Goal: Task Accomplishment & Management: Complete application form

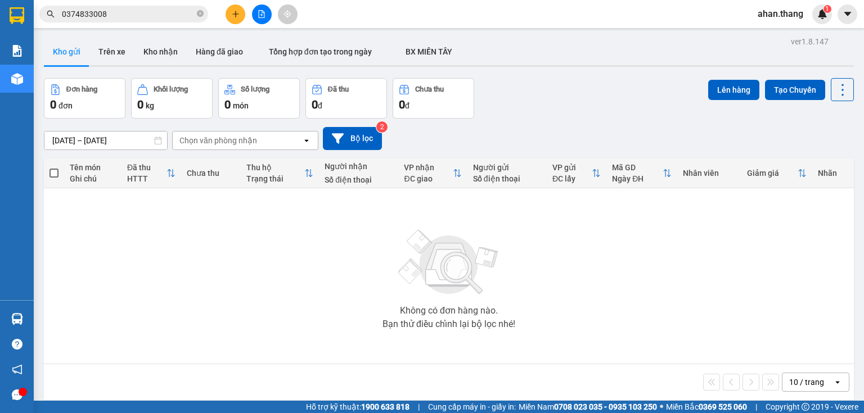
click at [235, 16] on icon "plus" at bounding box center [236, 14] width 8 height 8
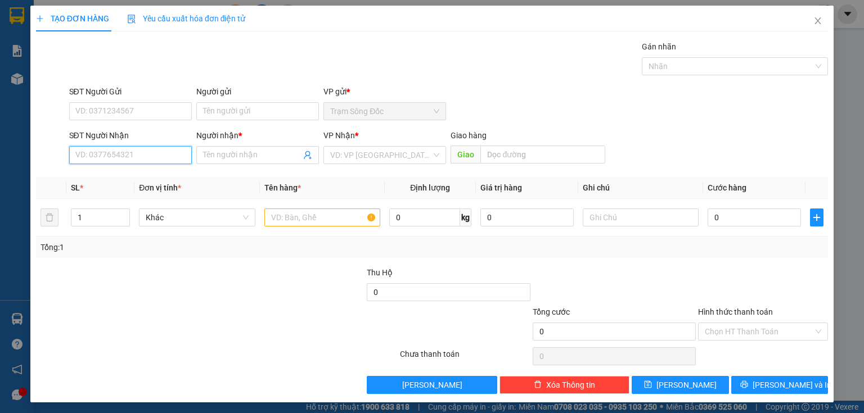
click at [145, 159] on input "SĐT Người Nhận" at bounding box center [130, 155] width 123 height 18
click at [154, 177] on div "0914759973 - CHI TRANG" at bounding box center [129, 177] width 108 height 12
type input "0914759973"
type input "CHI TRANG"
type input "0914759973"
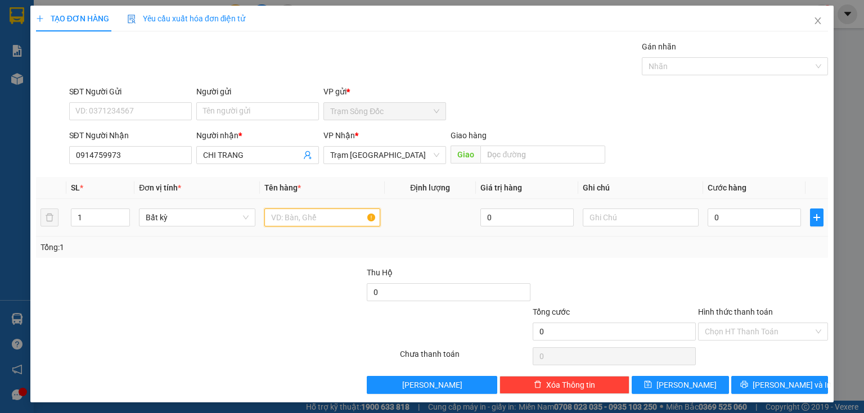
click at [273, 215] on input "text" at bounding box center [322, 218] width 116 height 18
type input "1TH"
click at [724, 219] on input "0" at bounding box center [753, 218] width 93 height 18
type input "1"
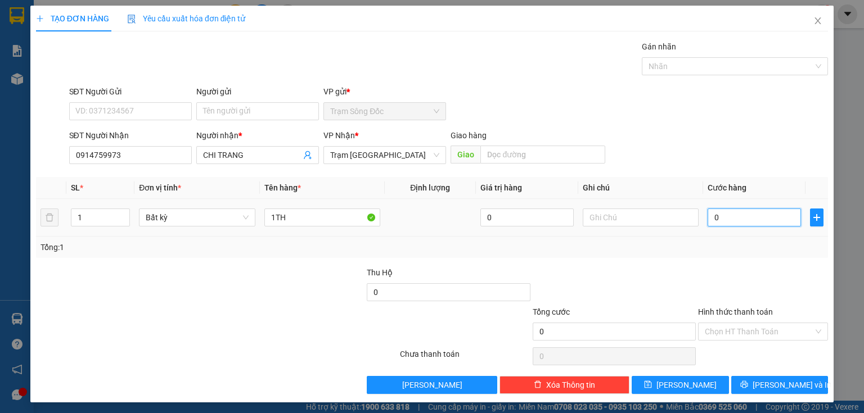
type input "1"
type input "10"
type input "100"
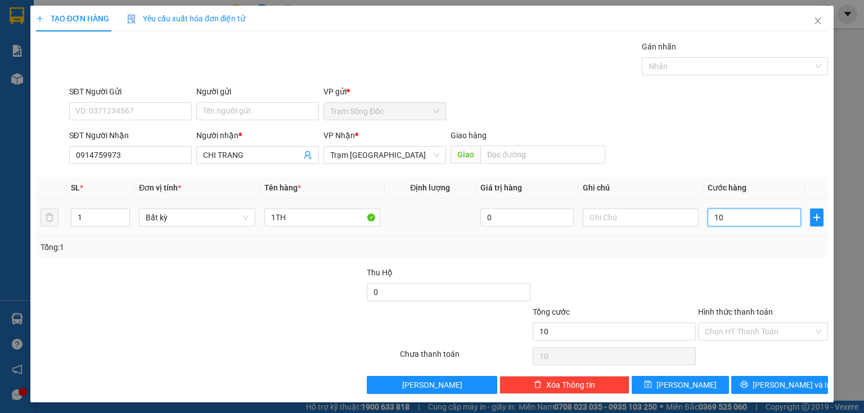
type input "100"
type input "100.000"
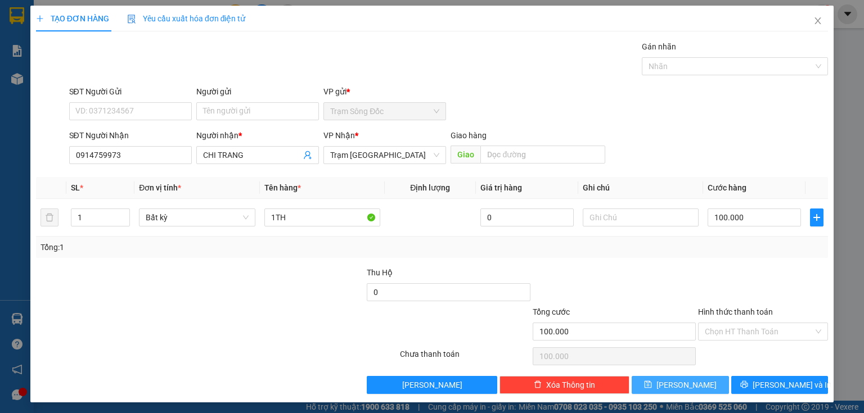
click at [668, 378] on button "[PERSON_NAME]" at bounding box center [680, 385] width 97 height 18
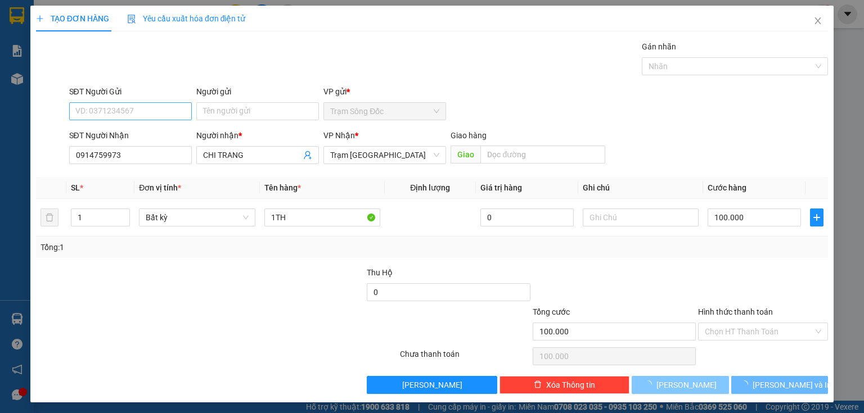
type input "0"
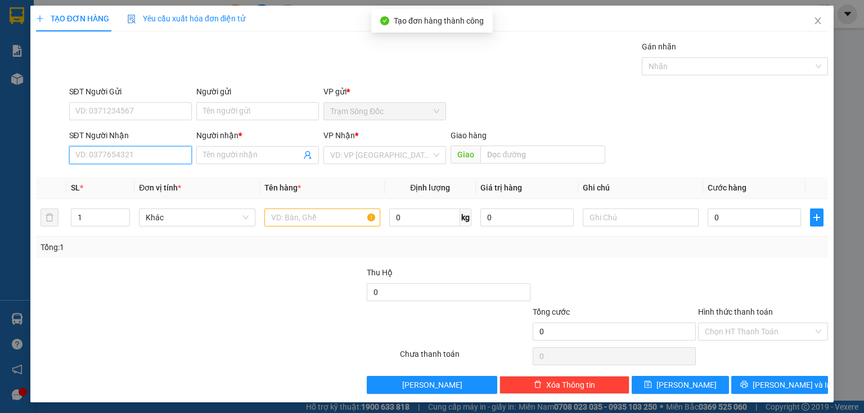
click at [139, 157] on input "SĐT Người Nhận" at bounding box center [130, 155] width 123 height 18
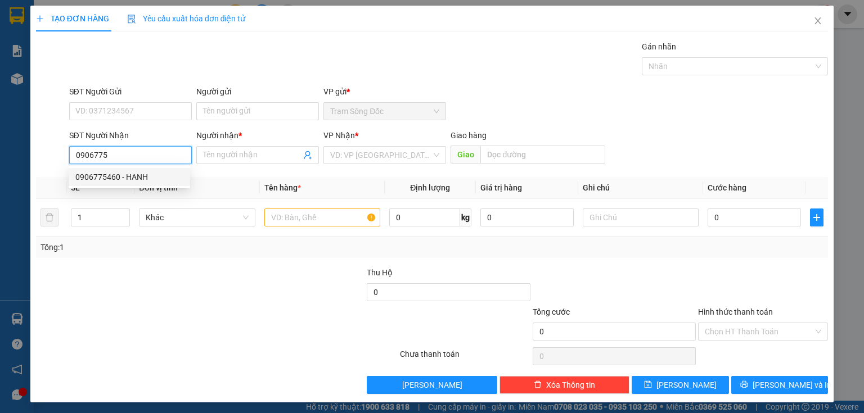
click at [133, 179] on div "0906775460 - HANH" at bounding box center [129, 177] width 108 height 12
type input "0906775460"
type input "HANH"
type input "AN SUONG"
type input "0906775460"
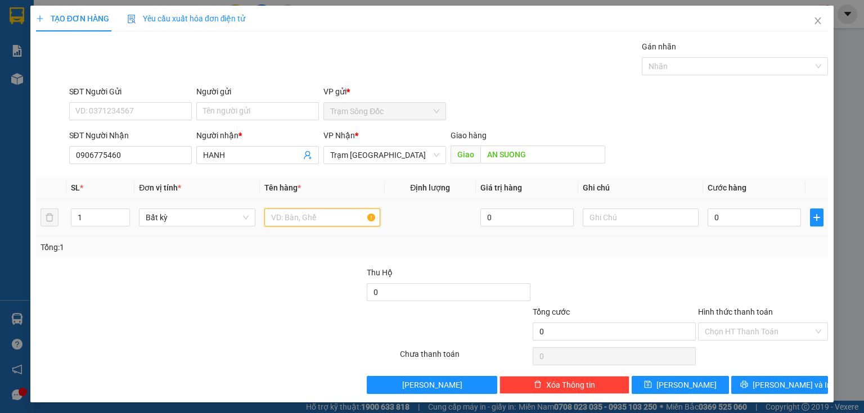
click at [301, 220] on input "text" at bounding box center [322, 218] width 116 height 18
type input "1"
type input "2TH"
click at [736, 218] on input "0" at bounding box center [753, 218] width 93 height 18
type input "3"
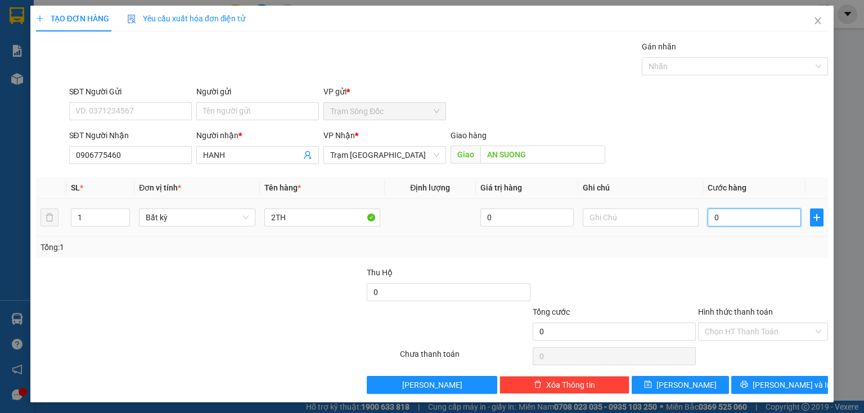
type input "3"
type input "34"
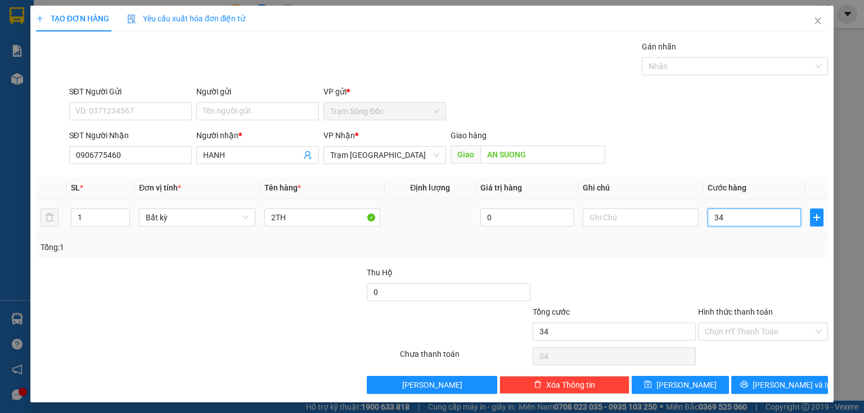
type input "340"
type input "340.000"
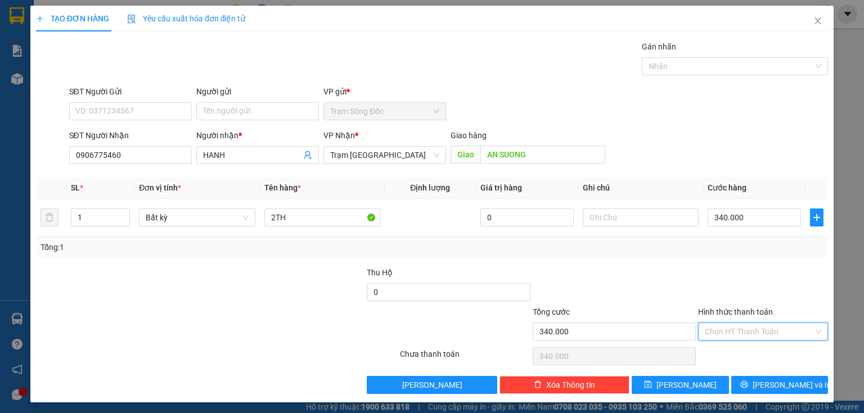
click at [745, 331] on input "Hình thức thanh toán" at bounding box center [759, 331] width 109 height 17
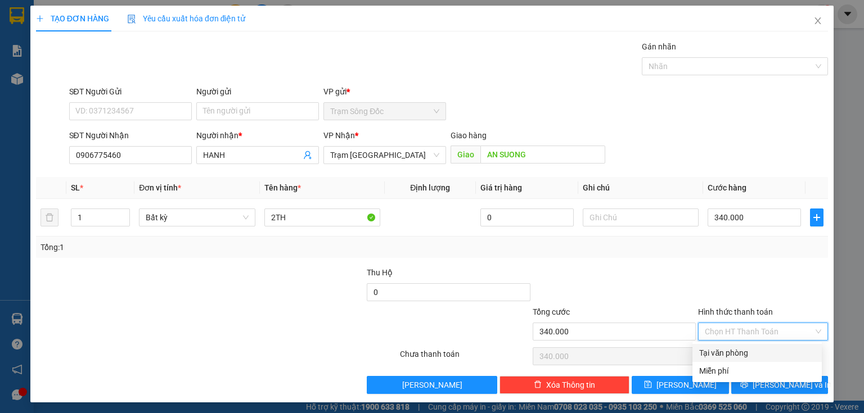
drag, startPoint x: 736, startPoint y: 347, endPoint x: 729, endPoint y: 358, distance: 12.3
click at [734, 349] on div "Tại văn phòng" at bounding box center [757, 353] width 116 height 12
type input "0"
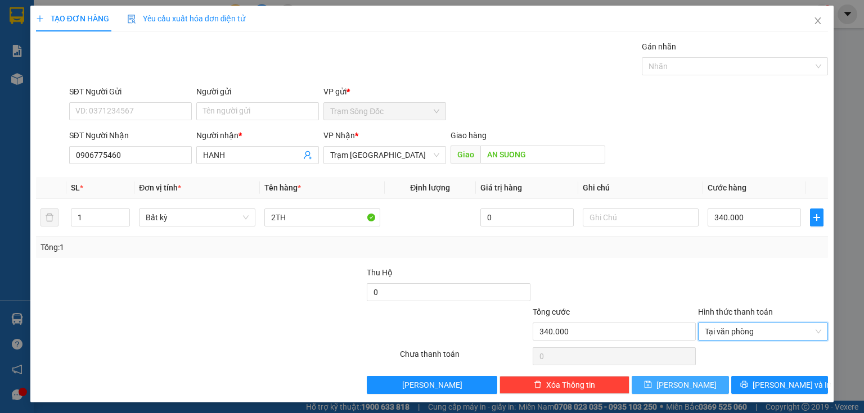
click at [701, 380] on button "[PERSON_NAME]" at bounding box center [680, 385] width 97 height 18
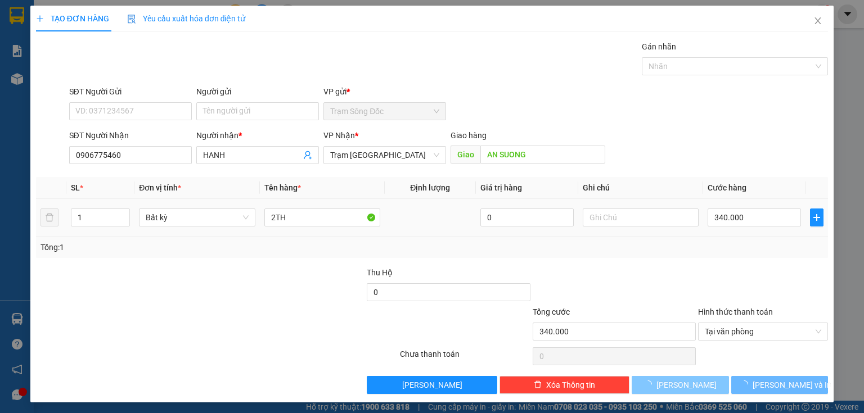
type input "0"
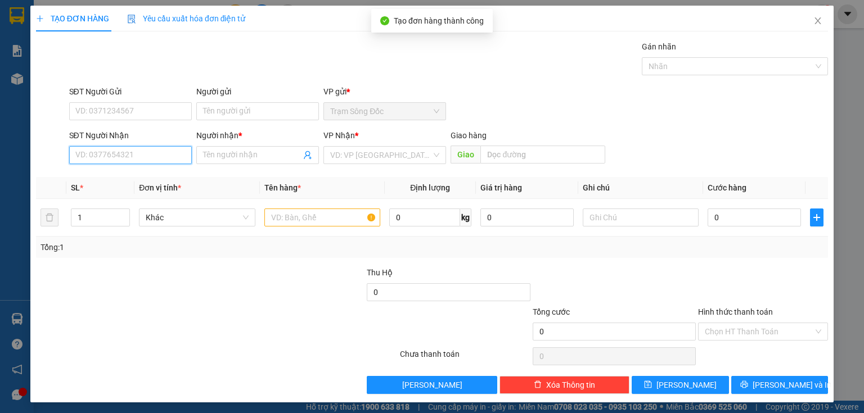
click at [170, 150] on input "SĐT Người Nhận" at bounding box center [130, 155] width 123 height 18
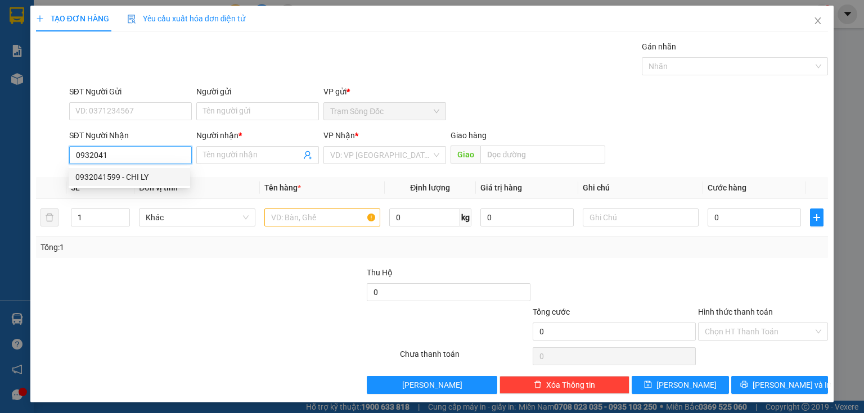
click at [165, 178] on div "0932041599 - CHI LY" at bounding box center [129, 177] width 108 height 12
type input "0932041599"
type input "CHI LY"
type input "NGA [GEOGRAPHIC_DATA]"
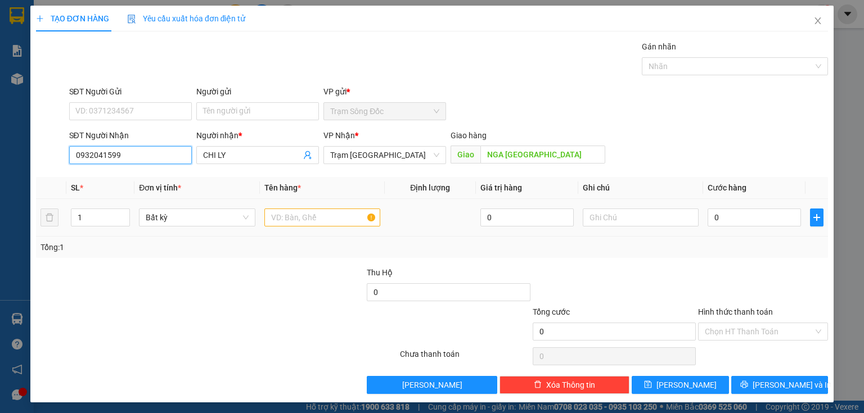
type input "0932041599"
click at [283, 220] on input "text" at bounding box center [322, 218] width 116 height 18
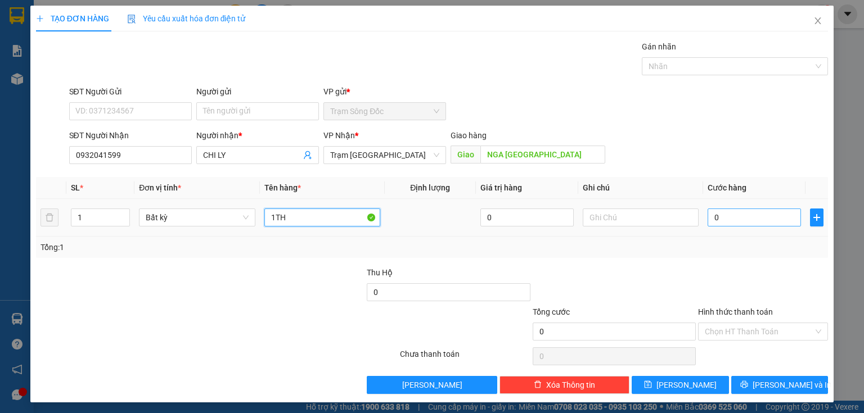
type input "1TH"
click at [720, 214] on input "0" at bounding box center [753, 218] width 93 height 18
type input "1"
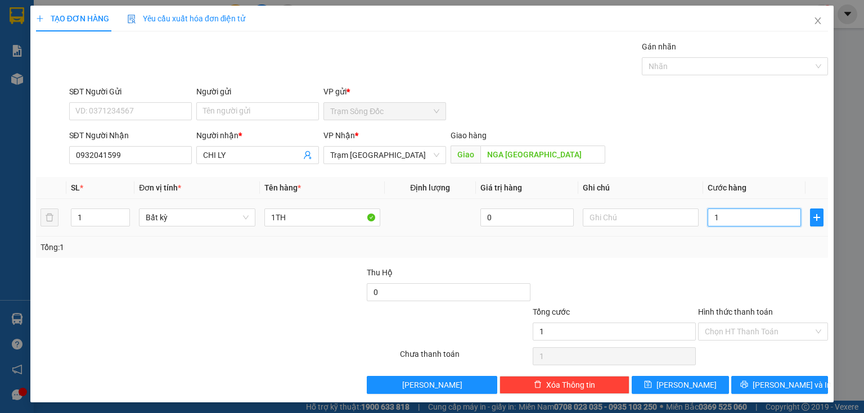
type input "15"
type input "150"
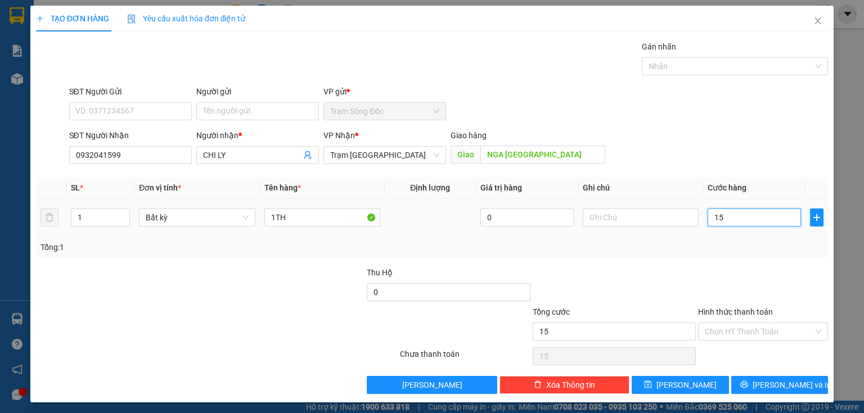
type input "150"
type input "150.000"
click at [653, 387] on button "[PERSON_NAME]" at bounding box center [680, 385] width 97 height 18
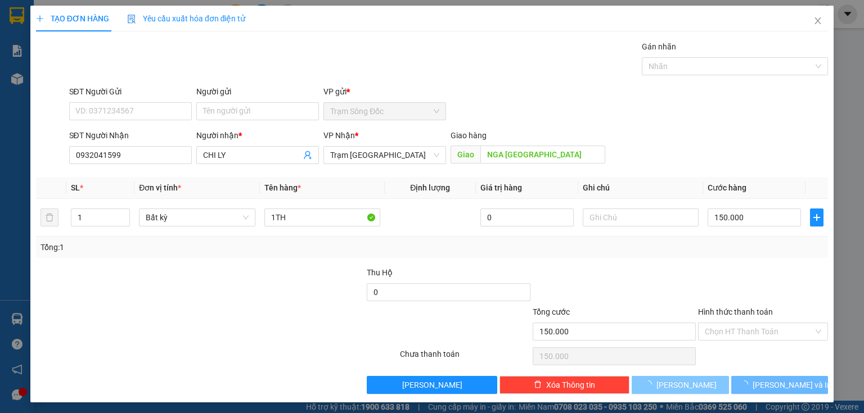
type input "0"
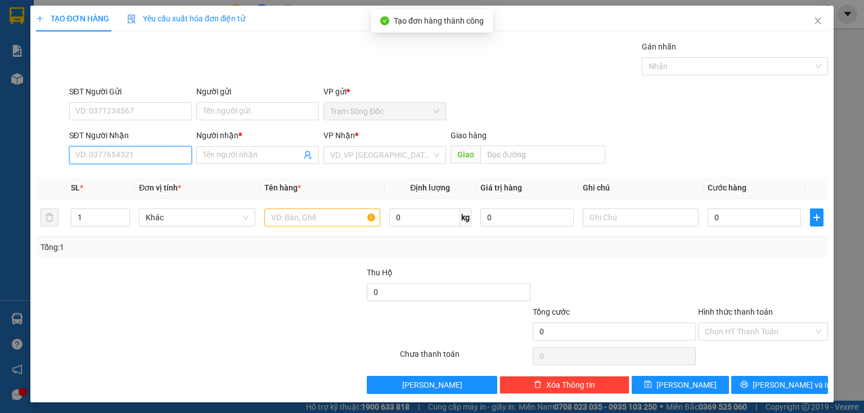
click at [165, 158] on input "SĐT Người Nhận" at bounding box center [130, 155] width 123 height 18
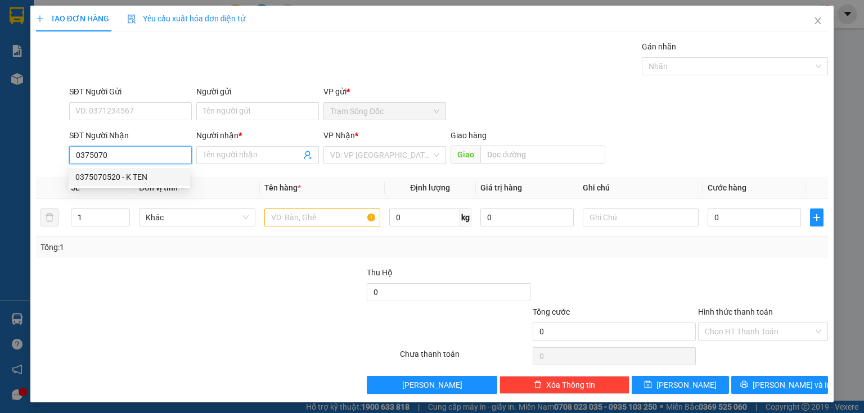
click at [170, 177] on div "0375070520 - K TEN" at bounding box center [129, 177] width 108 height 12
type input "0375070520"
type input "K TEN"
type input "[PERSON_NAME]"
type input "0375070520"
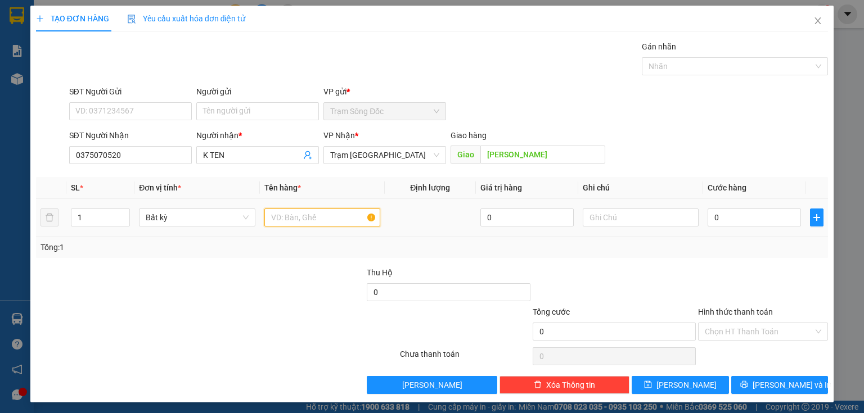
click at [283, 220] on input "text" at bounding box center [322, 218] width 116 height 18
type input "1TH"
click at [718, 218] on input "0" at bounding box center [753, 218] width 93 height 18
type input "6"
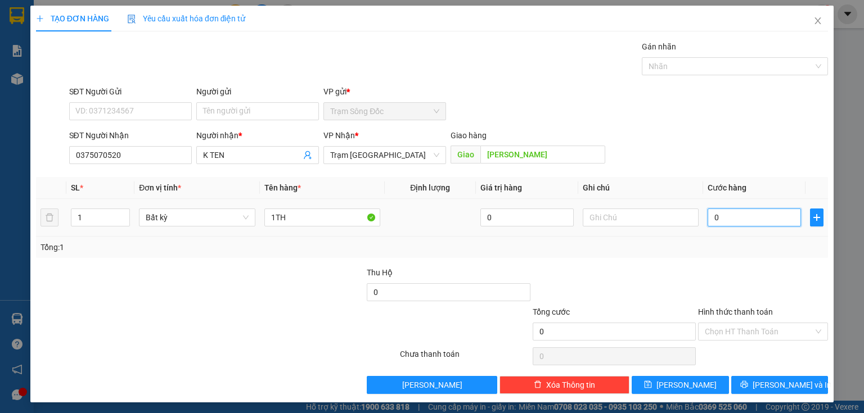
type input "6"
type input "60"
type input "60.000"
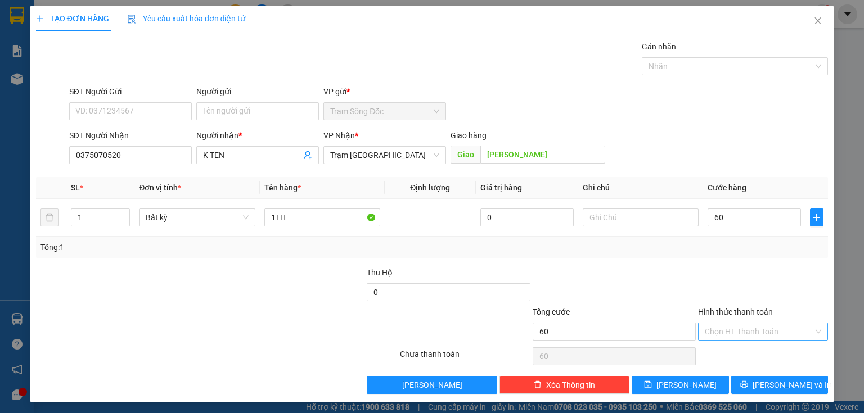
type input "60.000"
click at [713, 326] on input "Hình thức thanh toán" at bounding box center [759, 331] width 109 height 17
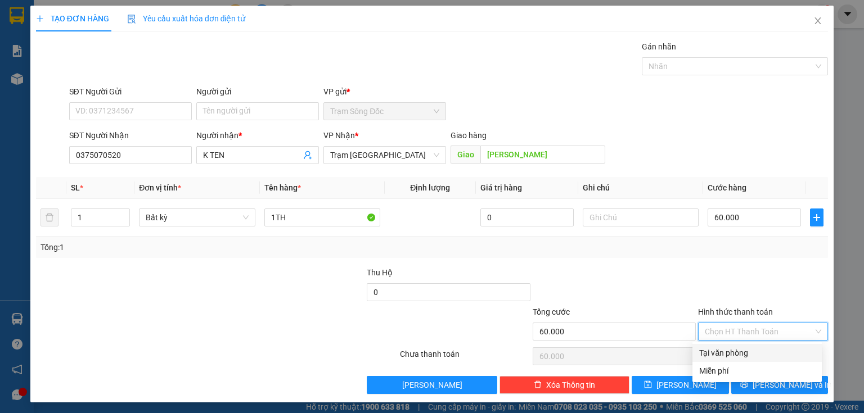
click at [702, 354] on div "Tại văn phòng" at bounding box center [757, 353] width 116 height 12
type input "0"
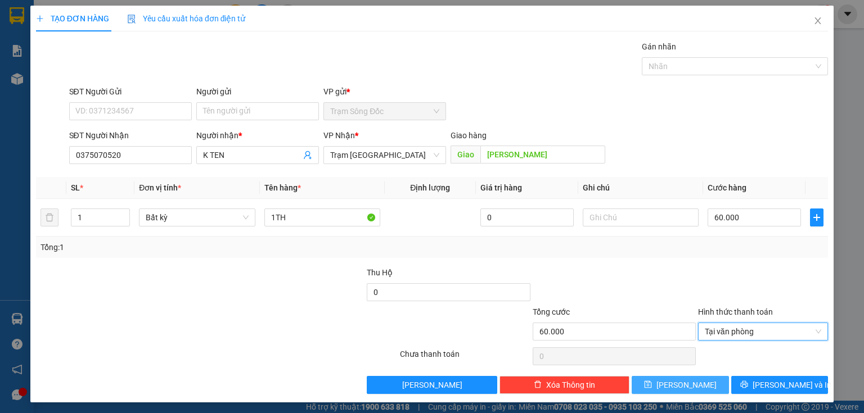
click at [682, 387] on span "[PERSON_NAME]" at bounding box center [686, 385] width 60 height 12
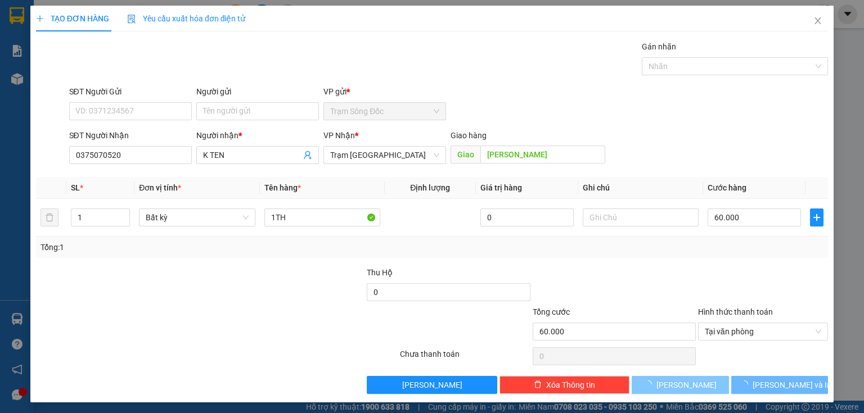
type input "0"
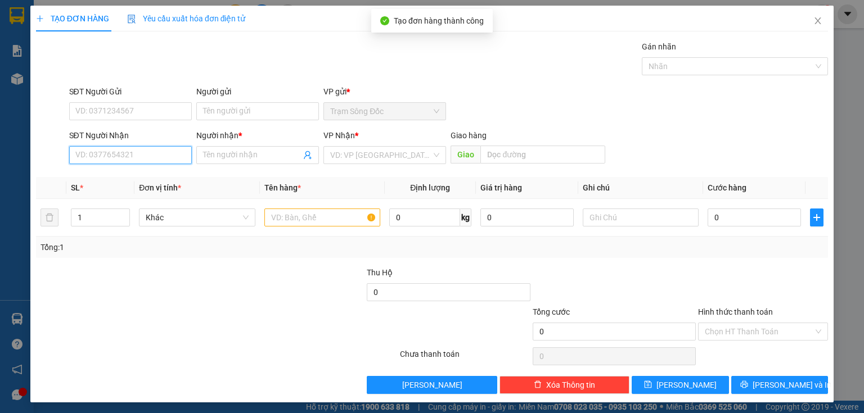
click at [135, 157] on input "SĐT Người Nhận" at bounding box center [130, 155] width 123 height 18
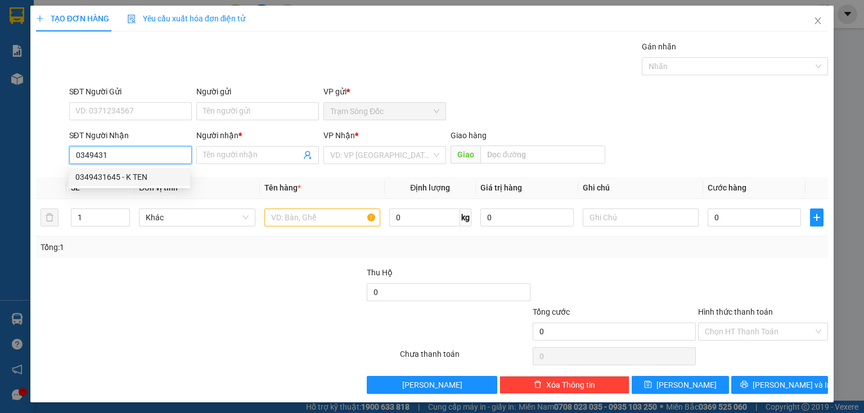
click at [161, 180] on div "0349431645 - K TEN" at bounding box center [129, 177] width 108 height 12
type input "0349431645"
type input "K TEN"
type input "0349431645"
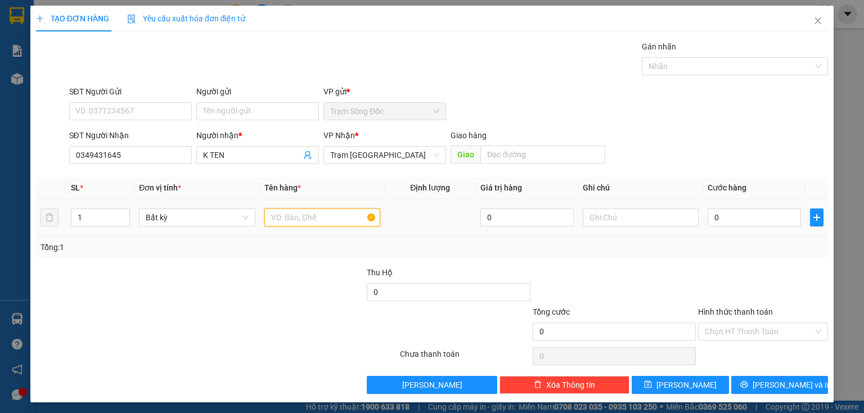
click at [300, 218] on input "text" at bounding box center [322, 218] width 116 height 18
type input "1 CUC"
click at [720, 218] on input "0" at bounding box center [753, 218] width 93 height 18
type input "5"
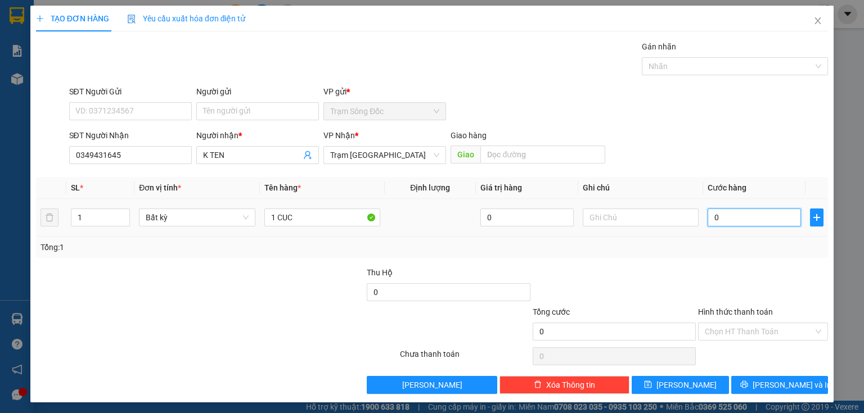
type input "5"
type input "50"
click at [747, 328] on input "Hình thức thanh toán" at bounding box center [759, 331] width 109 height 17
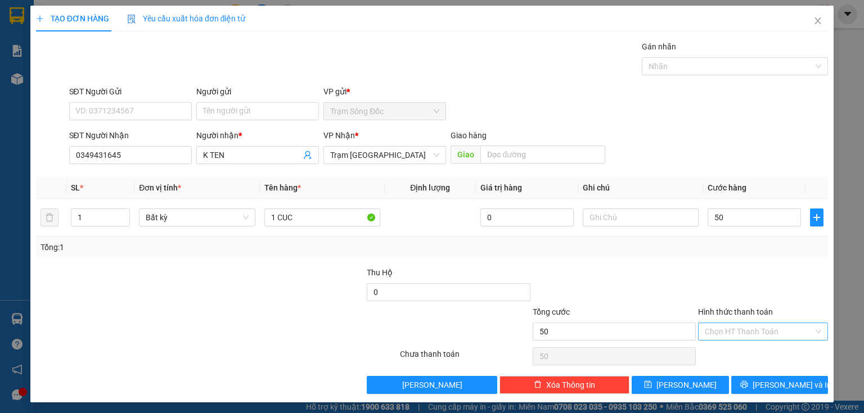
type input "50.000"
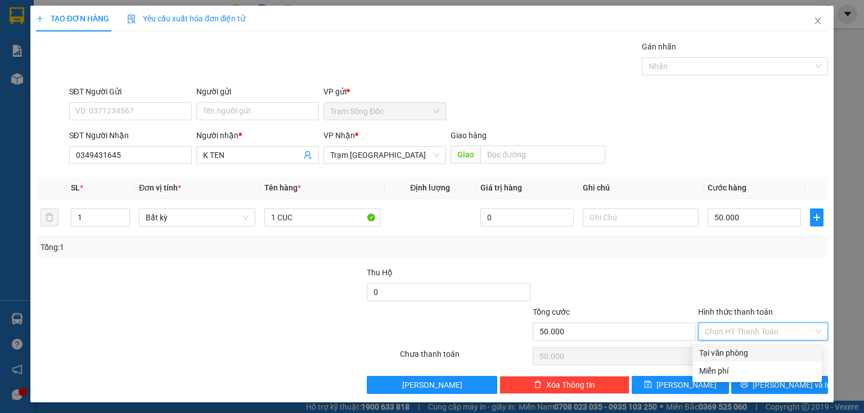
drag, startPoint x: 743, startPoint y: 349, endPoint x: 713, endPoint y: 367, distance: 35.6
click at [743, 349] on div "Tại văn phòng" at bounding box center [757, 353] width 116 height 12
type input "0"
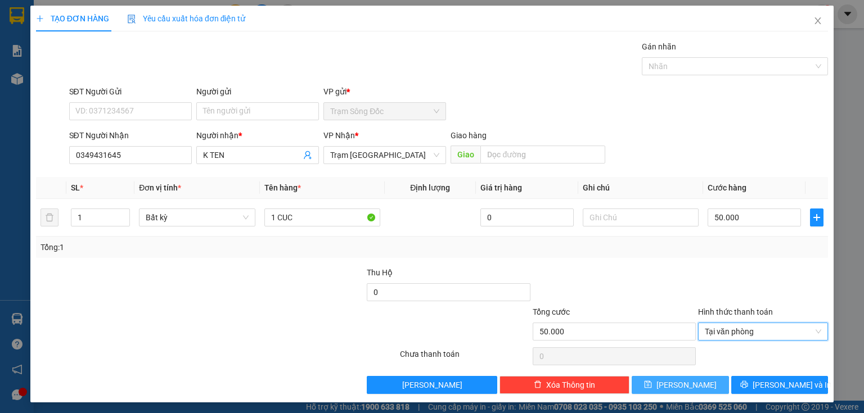
click at [697, 376] on div "Transit Pickup Surcharge Ids Transit Deliver Surcharge Ids Transit Deliver Surc…" at bounding box center [432, 217] width 792 height 354
click at [697, 384] on button "[PERSON_NAME]" at bounding box center [680, 385] width 97 height 18
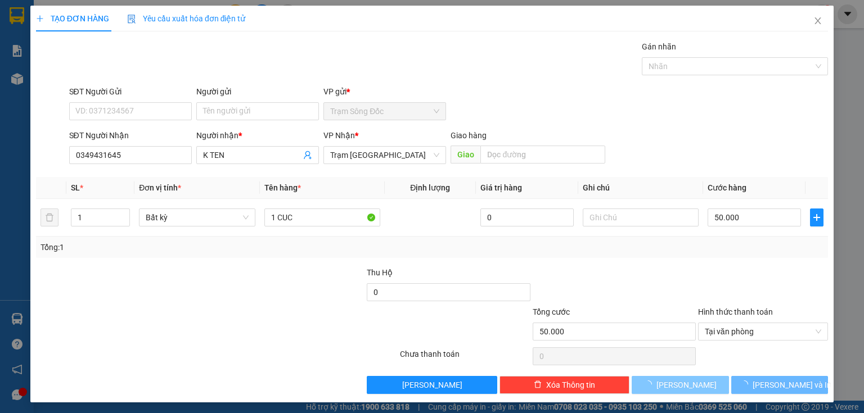
type input "0"
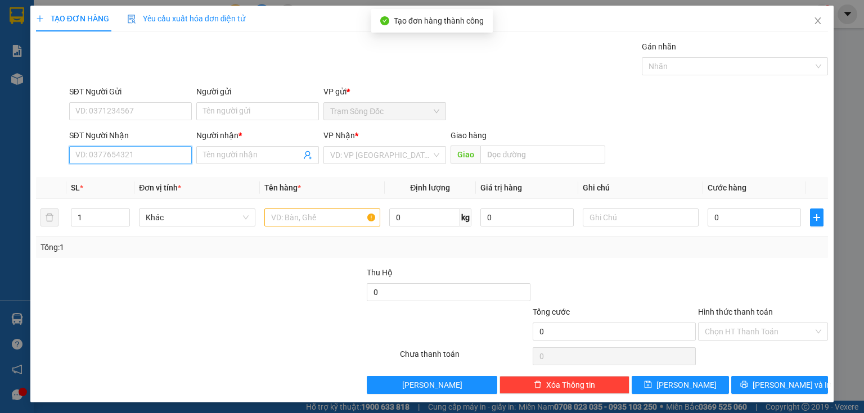
click at [159, 151] on input "SĐT Người Nhận" at bounding box center [130, 155] width 123 height 18
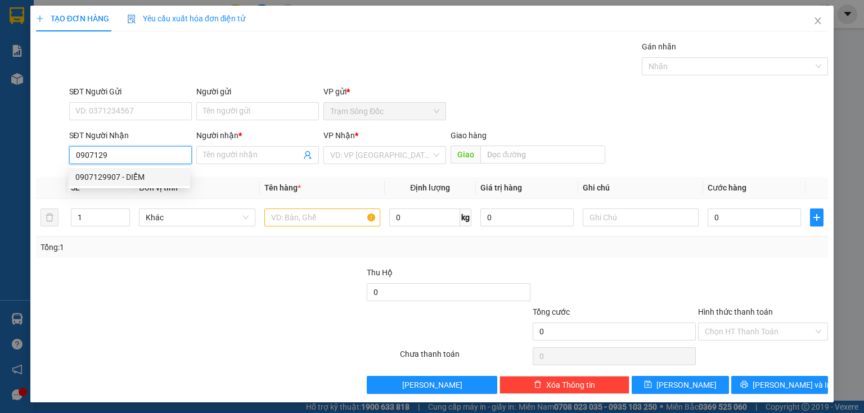
click at [137, 180] on div "0907129907 - DIỄM" at bounding box center [129, 177] width 108 height 12
type input "0907129907"
type input "DIỄM"
type input "0907129907"
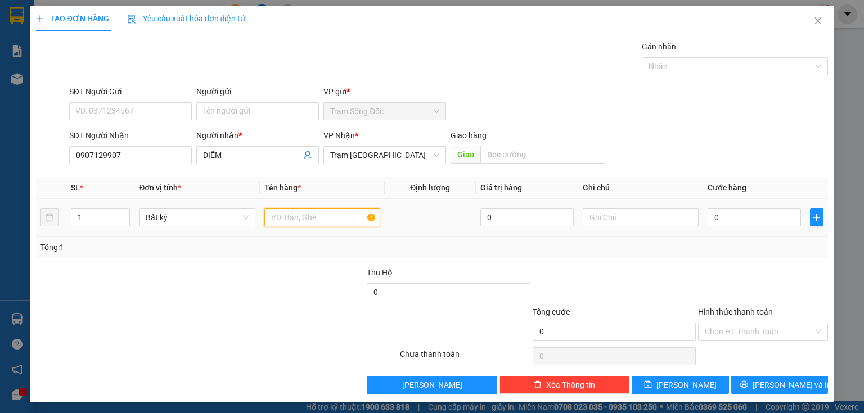
click at [285, 224] on input "text" at bounding box center [322, 218] width 116 height 18
type input "1TH"
click at [715, 220] on input "0" at bounding box center [753, 218] width 93 height 18
type input "1"
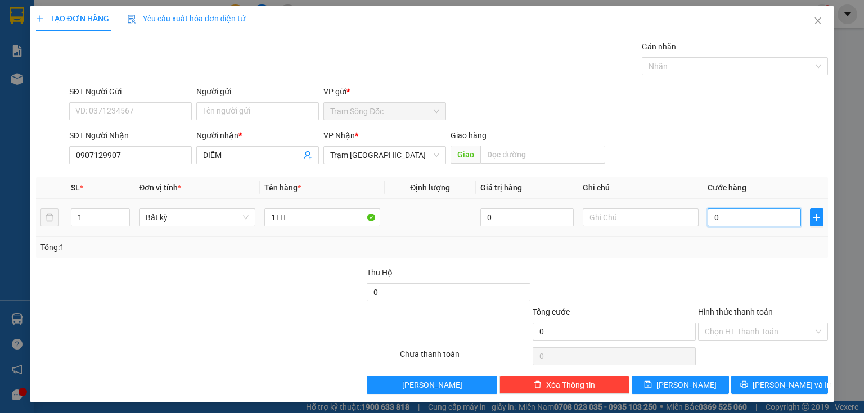
type input "1"
type input "15"
type input "150"
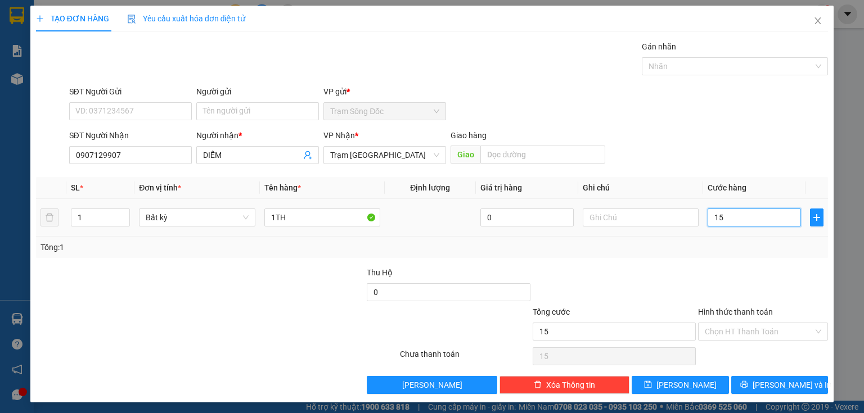
type input "150"
type input "150.000"
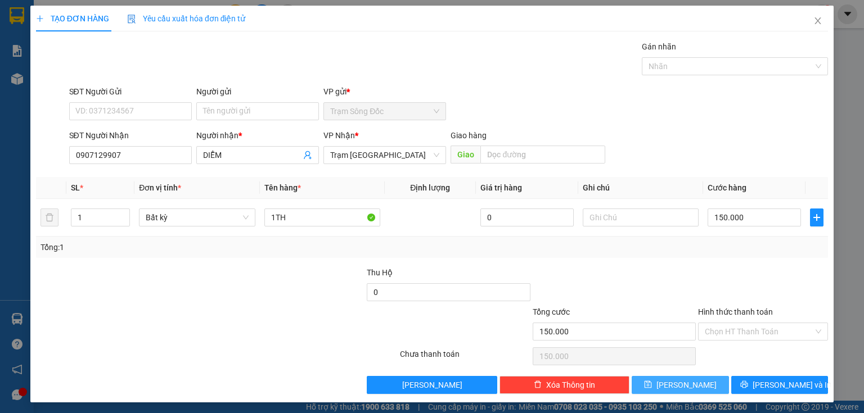
click at [700, 390] on button "[PERSON_NAME]" at bounding box center [680, 385] width 97 height 18
type input "0"
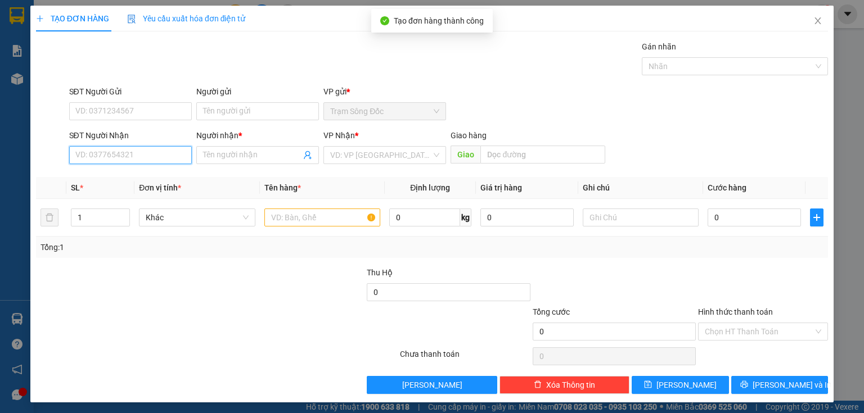
click at [166, 153] on input "SĐT Người Nhận" at bounding box center [130, 155] width 123 height 18
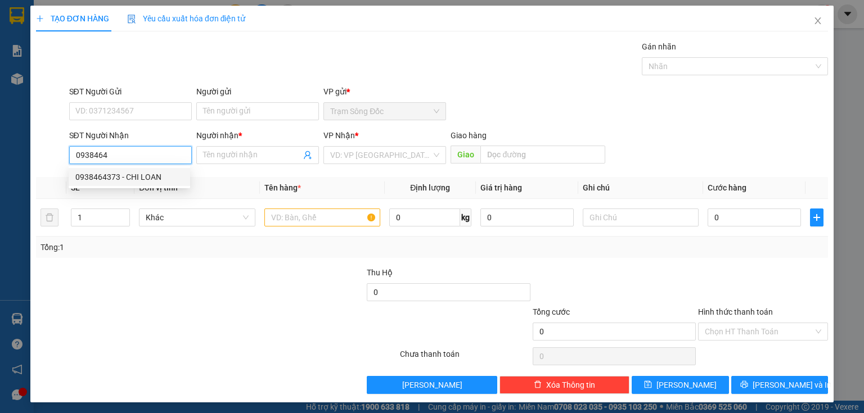
click at [143, 178] on div "0938464373 - CHI LOAN" at bounding box center [129, 177] width 108 height 12
type input "0938464373"
type input "CHI LOAN"
type input "AN SUONG"
type input "0938464373"
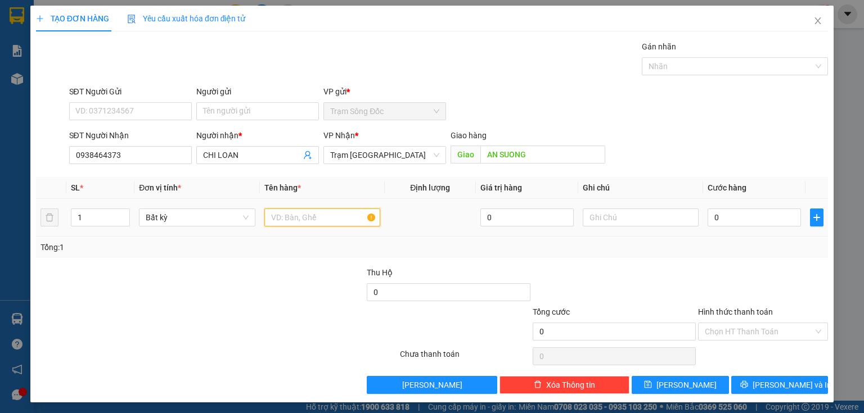
click at [301, 218] on input "text" at bounding box center [322, 218] width 116 height 18
type input "1TH"
click at [746, 222] on input "0" at bounding box center [753, 218] width 93 height 18
type input "4"
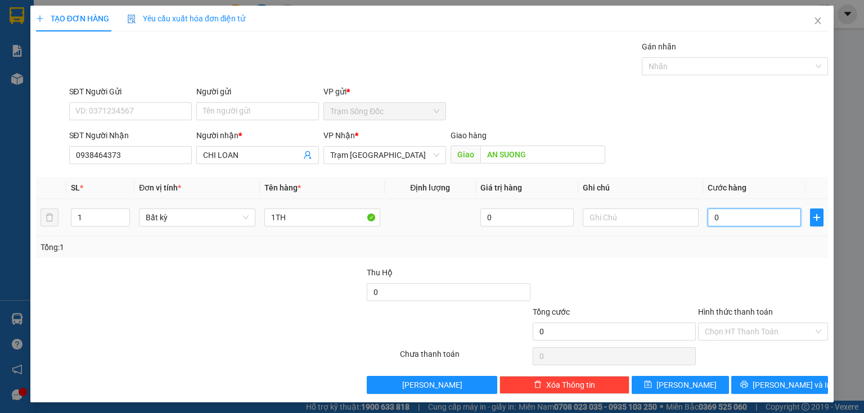
type input "4"
type input "40"
type input "40.000"
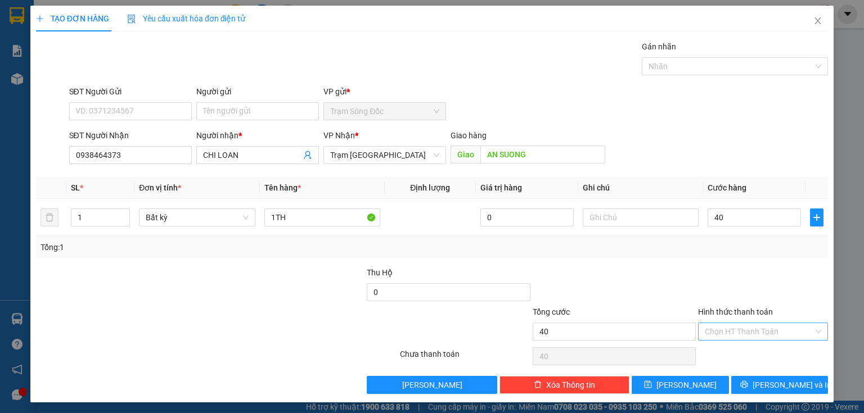
type input "40.000"
click at [743, 331] on input "Hình thức thanh toán" at bounding box center [759, 331] width 109 height 17
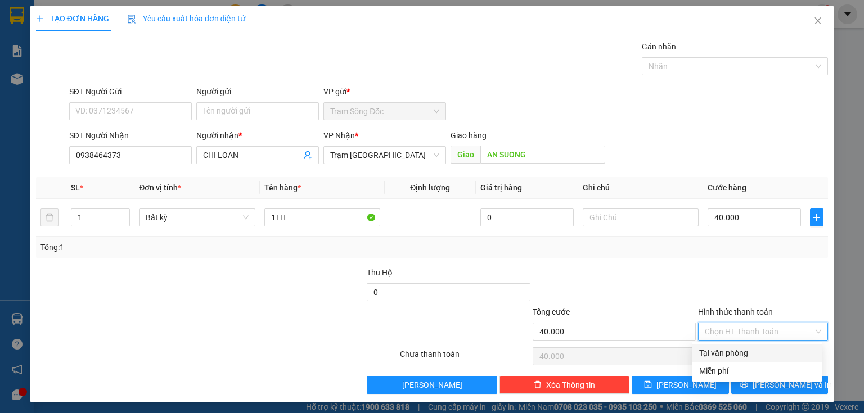
click at [729, 350] on div "Tại văn phòng" at bounding box center [757, 353] width 116 height 12
type input "0"
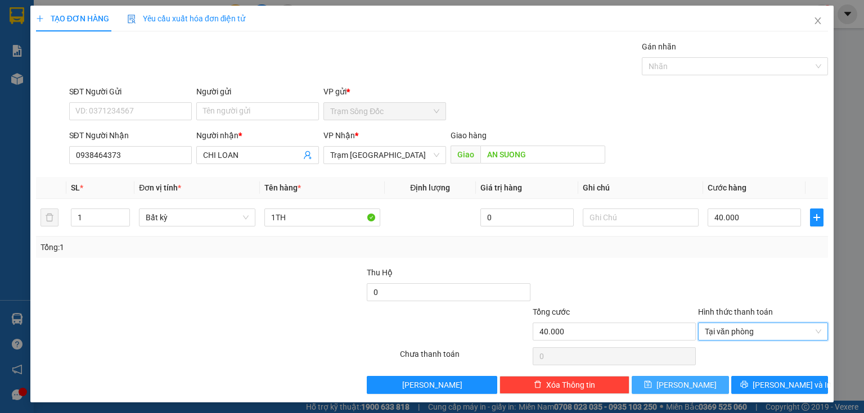
click at [684, 387] on span "[PERSON_NAME]" at bounding box center [686, 385] width 60 height 12
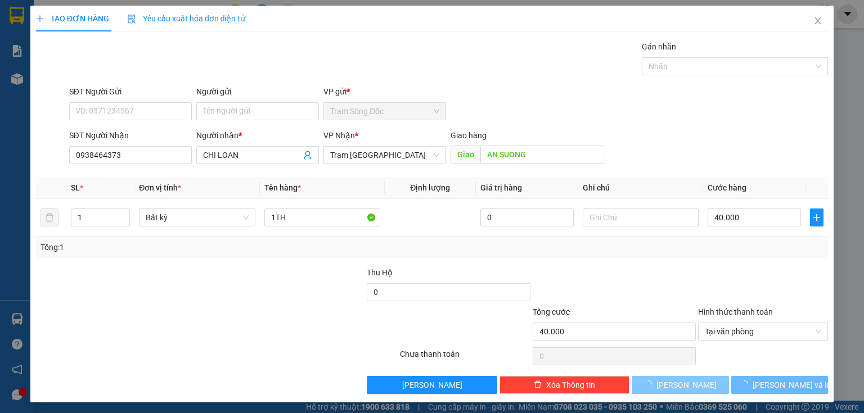
type input "0"
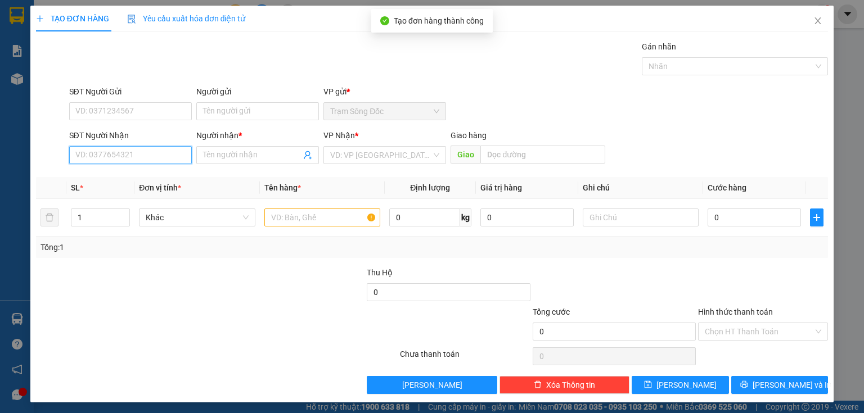
click at [161, 148] on input "SĐT Người Nhận" at bounding box center [130, 155] width 123 height 18
type input "0704136186"
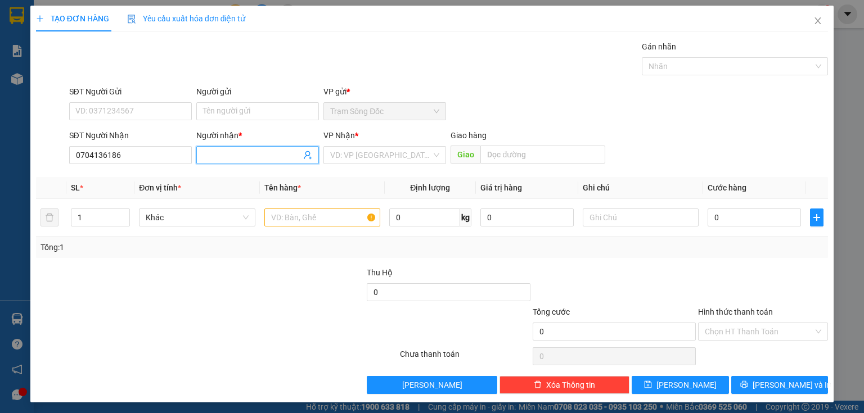
click at [206, 155] on input "Người nhận *" at bounding box center [252, 155] width 98 height 12
type input "K TEN"
click at [357, 157] on input "search" at bounding box center [380, 155] width 101 height 17
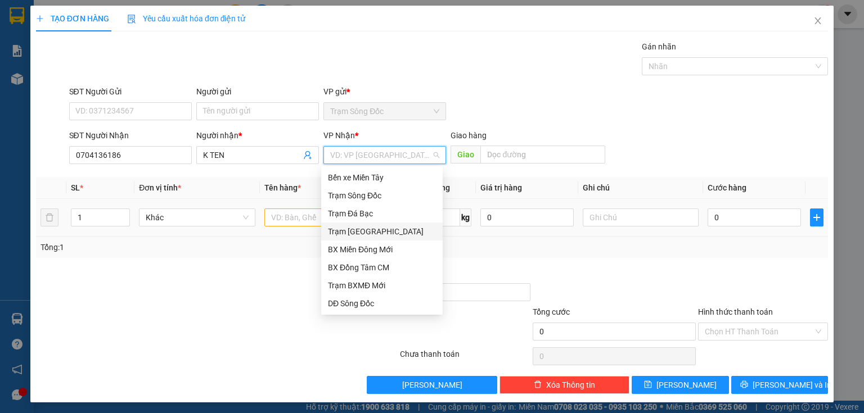
drag, startPoint x: 368, startPoint y: 229, endPoint x: 362, endPoint y: 231, distance: 6.3
click at [368, 230] on div "Trạm [GEOGRAPHIC_DATA]" at bounding box center [382, 232] width 108 height 12
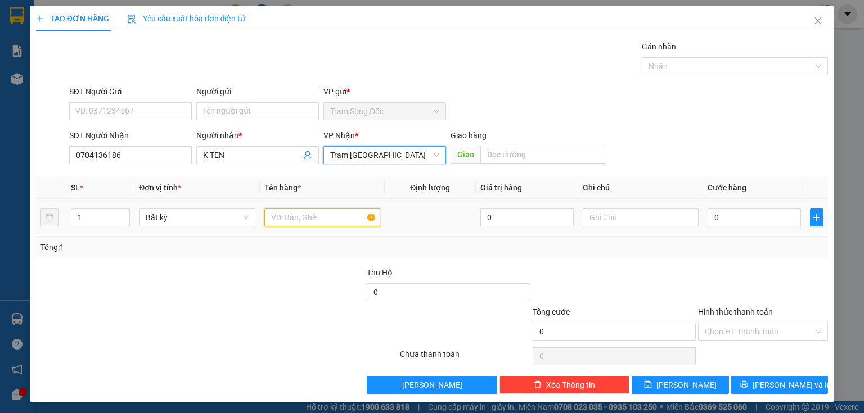
click at [301, 218] on input "text" at bounding box center [322, 218] width 116 height 18
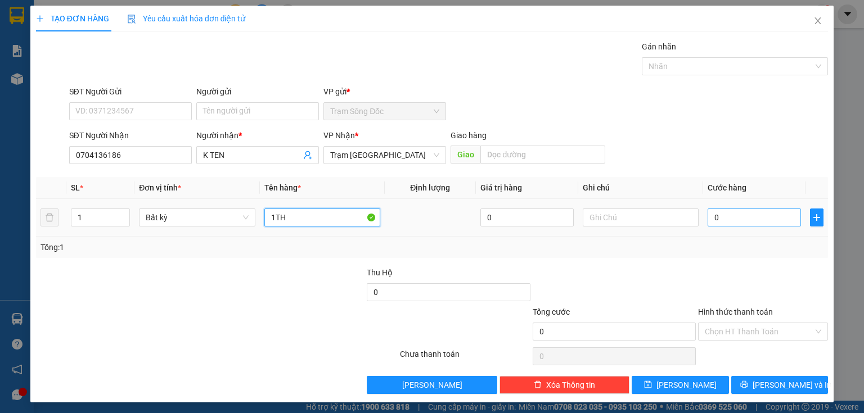
type input "1TH"
click at [732, 217] on input "0" at bounding box center [753, 218] width 93 height 18
type input "1"
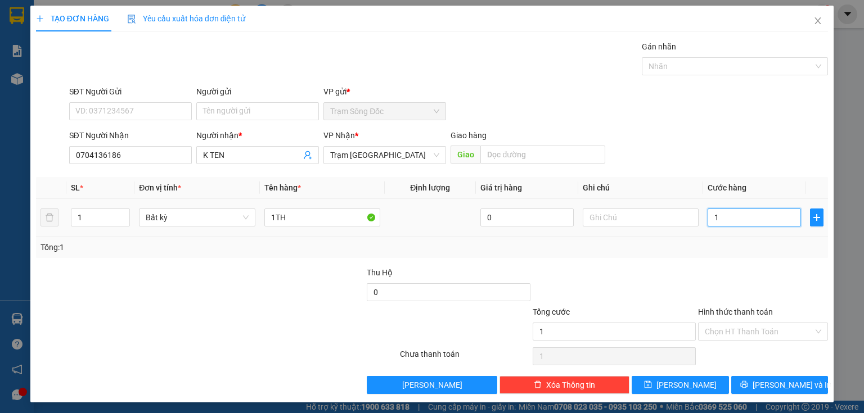
type input "10"
type input "100"
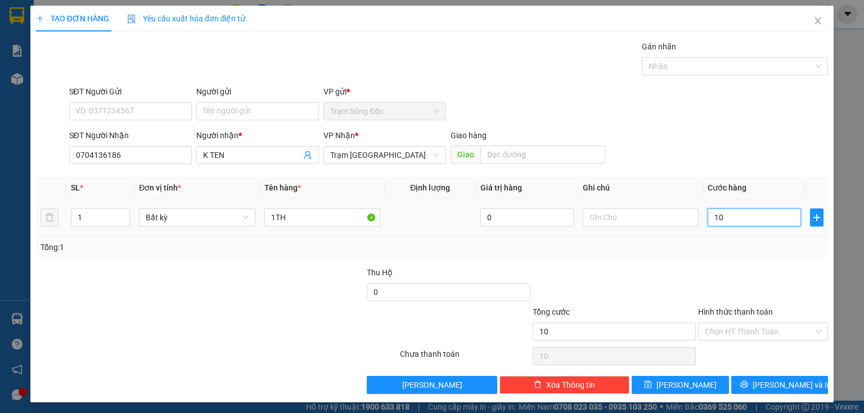
type input "100"
type input "100.000"
click at [656, 386] on button "[PERSON_NAME]" at bounding box center [680, 385] width 97 height 18
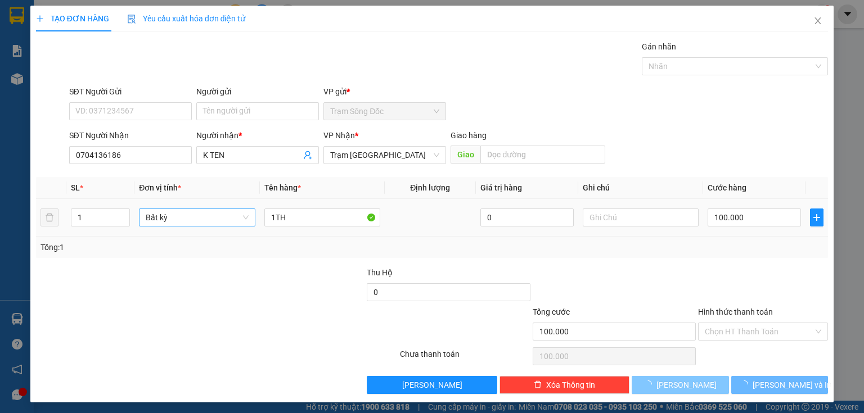
type input "0"
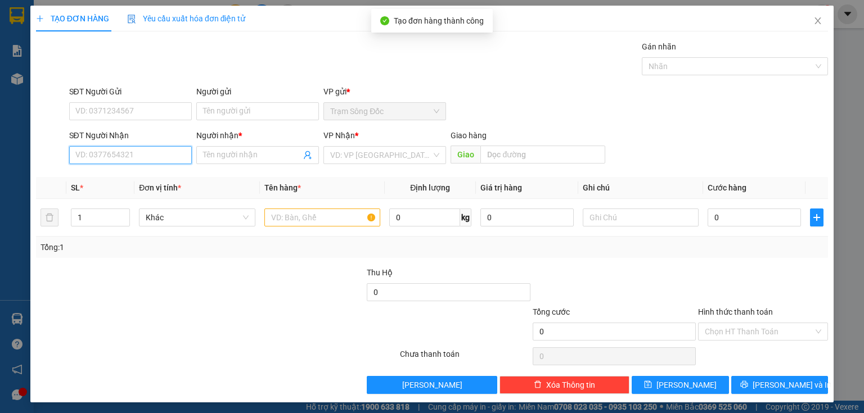
click at [130, 153] on input "SĐT Người Nhận" at bounding box center [130, 155] width 123 height 18
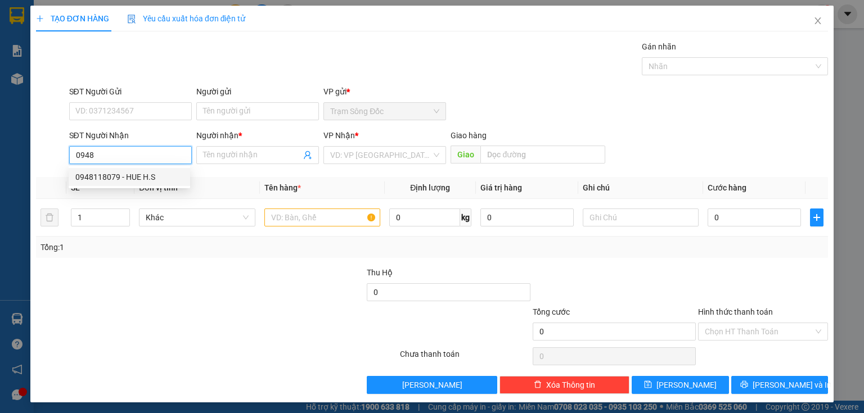
click at [157, 178] on div "0948118079 - HUE H.S" at bounding box center [129, 177] width 108 height 12
type input "0948118079"
type input "HUE H.S"
type input "0948118079"
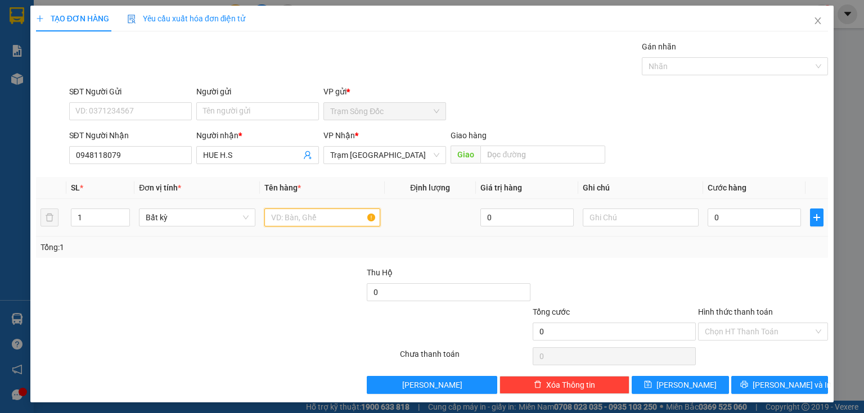
click at [290, 210] on input "text" at bounding box center [322, 218] width 116 height 18
type input "1TH"
drag, startPoint x: 747, startPoint y: 218, endPoint x: 732, endPoint y: 214, distance: 15.1
click at [746, 218] on input "0" at bounding box center [753, 218] width 93 height 18
type input "4"
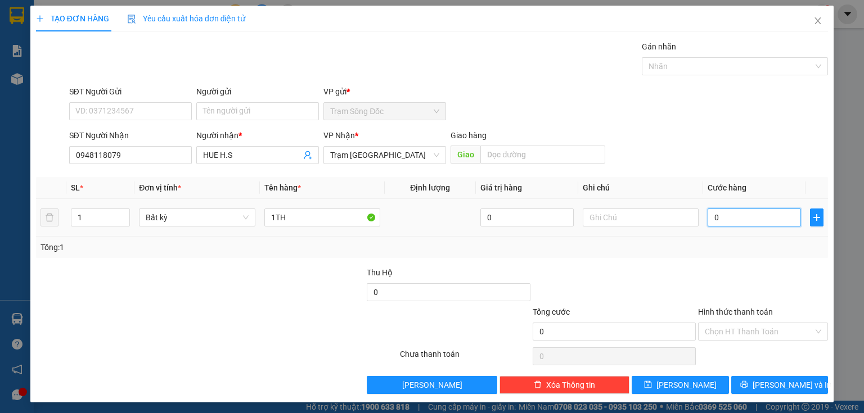
type input "4"
type input "40"
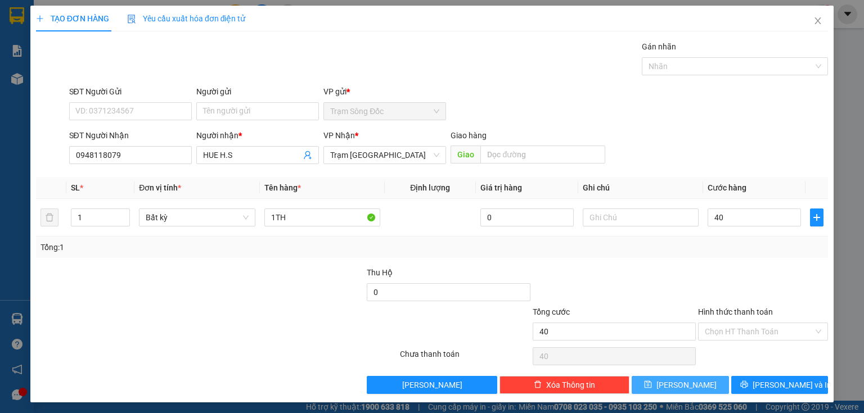
type input "40.000"
click at [650, 385] on button "[PERSON_NAME]" at bounding box center [680, 385] width 97 height 18
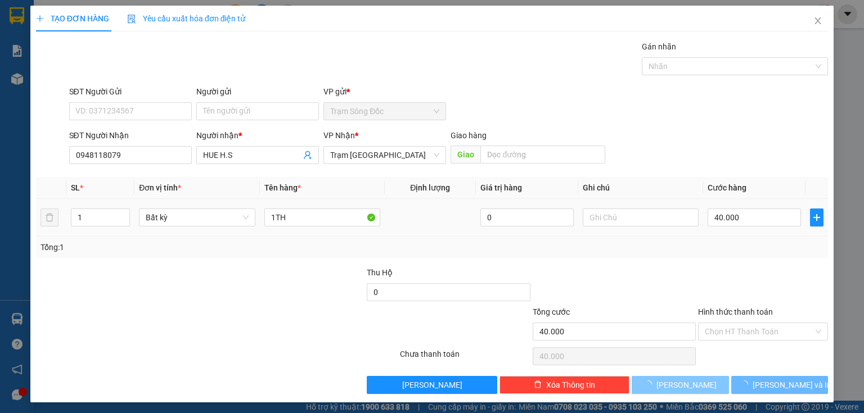
type input "0"
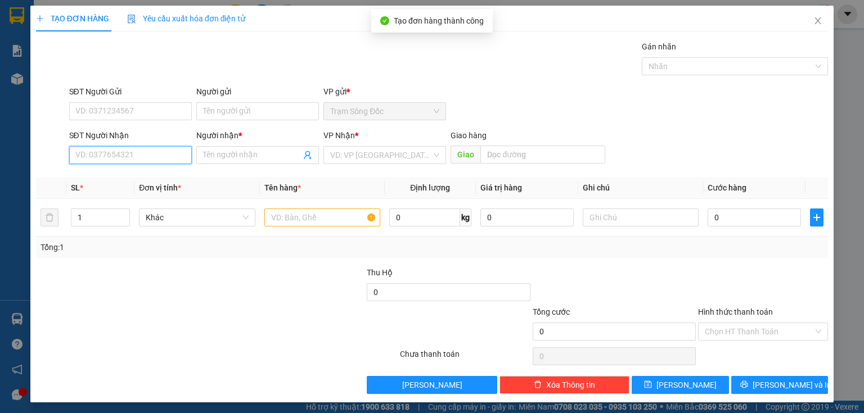
click at [139, 156] on input "SĐT Người Nhận" at bounding box center [130, 155] width 123 height 18
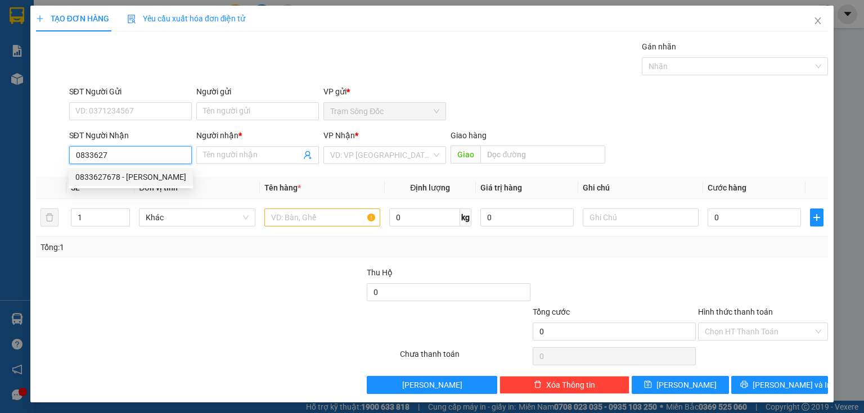
drag, startPoint x: 148, startPoint y: 173, endPoint x: 181, endPoint y: 186, distance: 35.1
click at [148, 173] on div "0833627678 - [PERSON_NAME]" at bounding box center [130, 177] width 111 height 12
type input "0833627678"
type input "[PERSON_NAME]"
type input "0833627678"
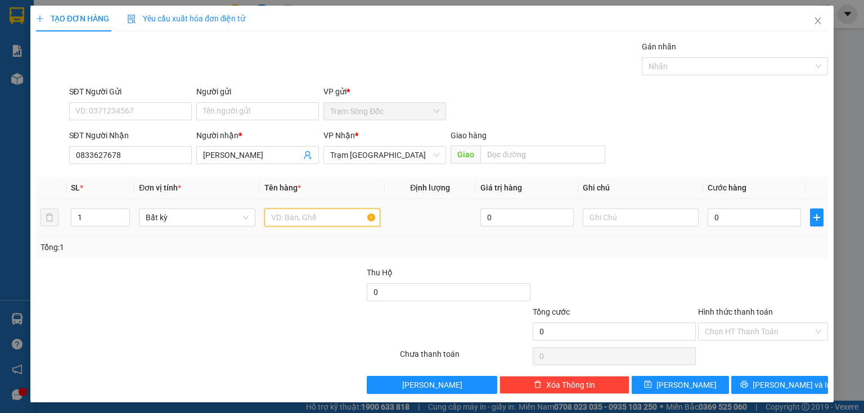
click at [306, 220] on input "text" at bounding box center [322, 218] width 116 height 18
type input "3TH"
click at [711, 223] on input "0" at bounding box center [753, 218] width 93 height 18
type input "1"
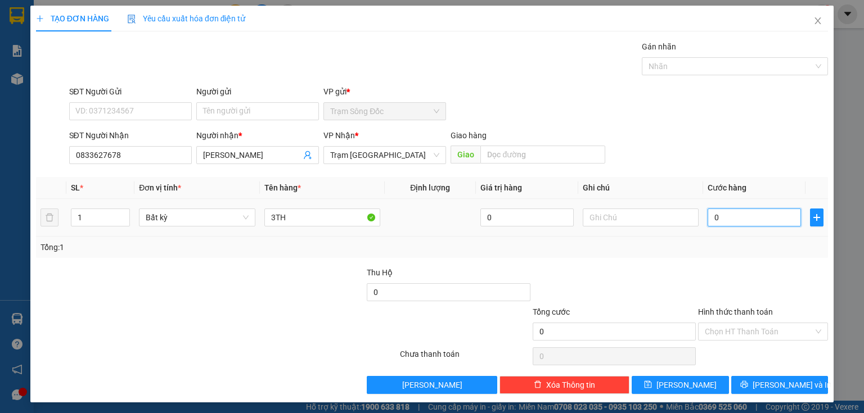
type input "1"
type input "12"
click at [716, 327] on input "Hình thức thanh toán" at bounding box center [759, 331] width 109 height 17
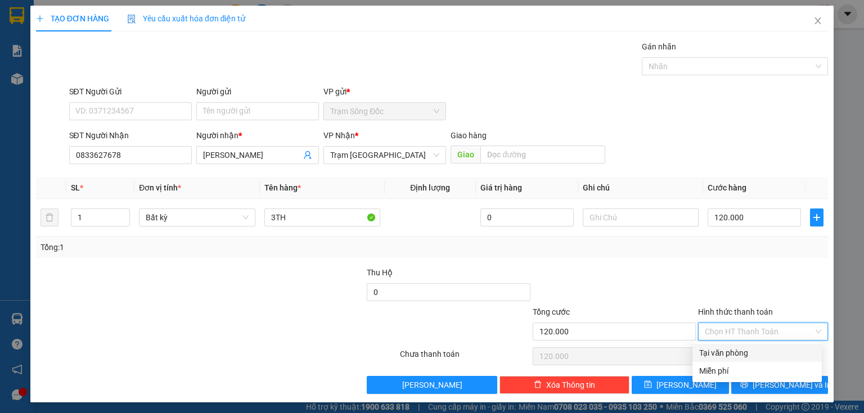
click at [709, 348] on div "Tại văn phòng" at bounding box center [757, 353] width 116 height 12
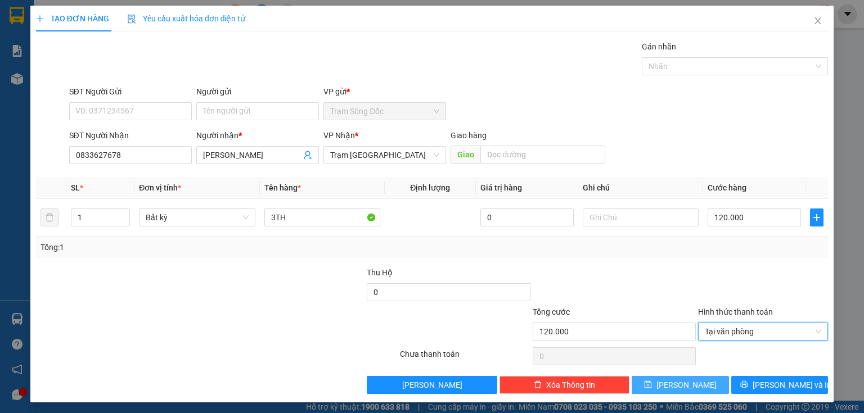
click at [684, 383] on span "[PERSON_NAME]" at bounding box center [686, 385] width 60 height 12
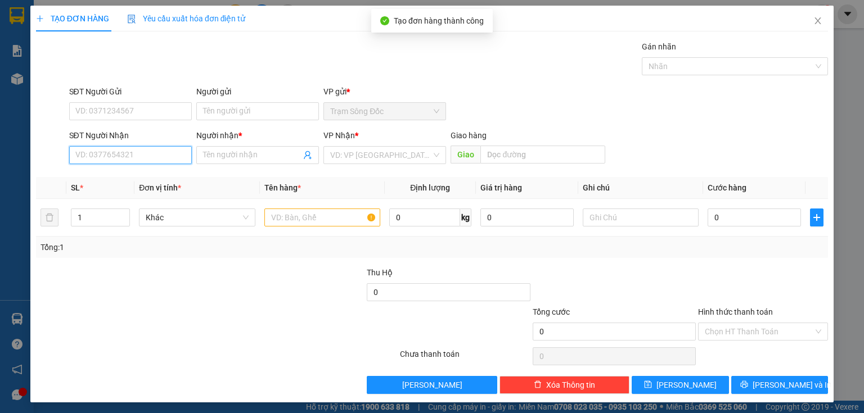
click at [149, 157] on input "SĐT Người Nhận" at bounding box center [130, 155] width 123 height 18
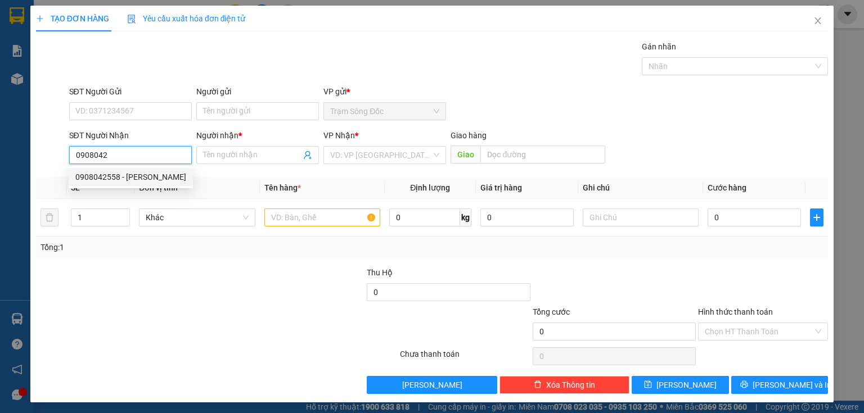
click at [119, 177] on div "0908042558 - [PERSON_NAME]" at bounding box center [130, 177] width 111 height 12
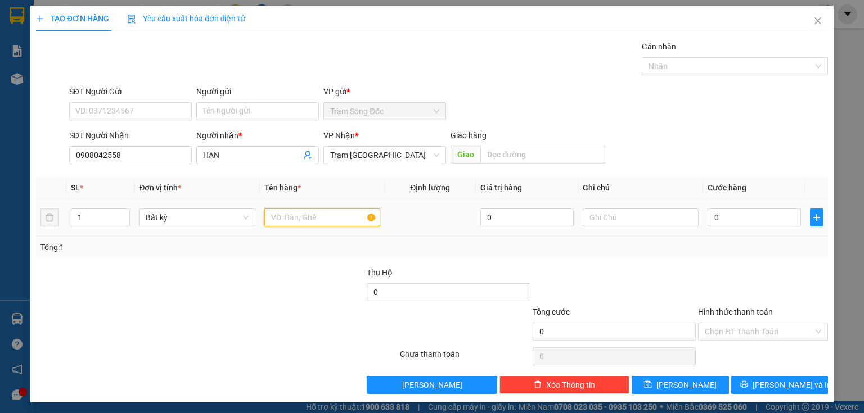
click at [280, 218] on input "text" at bounding box center [322, 218] width 116 height 18
click at [710, 216] on input "0" at bounding box center [753, 218] width 93 height 18
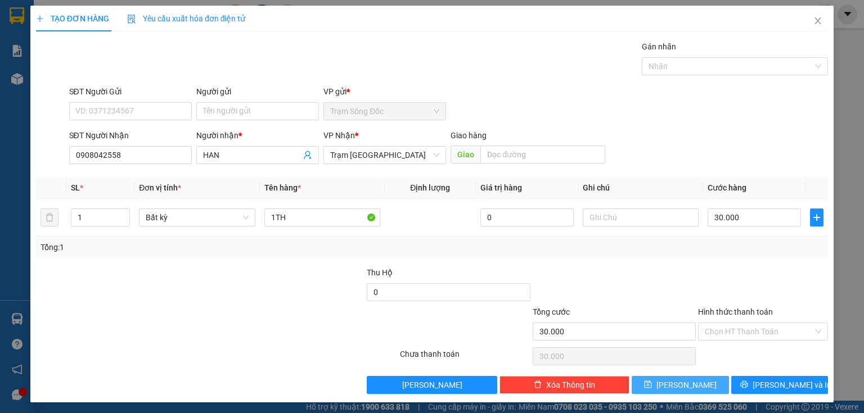
click at [709, 380] on button "[PERSON_NAME]" at bounding box center [680, 385] width 97 height 18
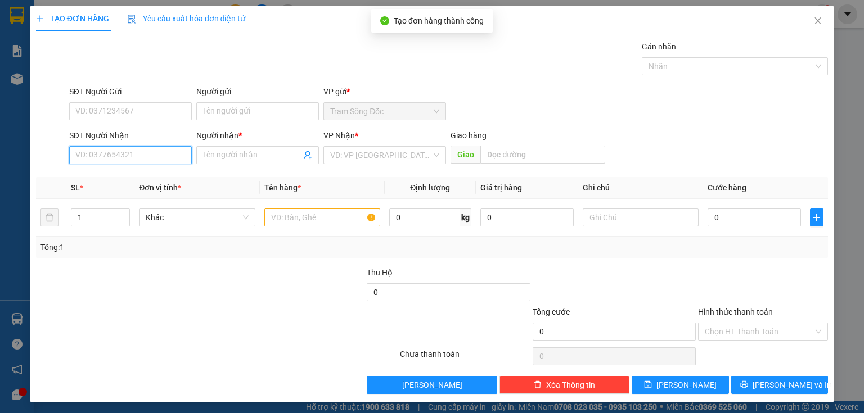
click at [92, 156] on input "SĐT Người Nhận" at bounding box center [130, 155] width 123 height 18
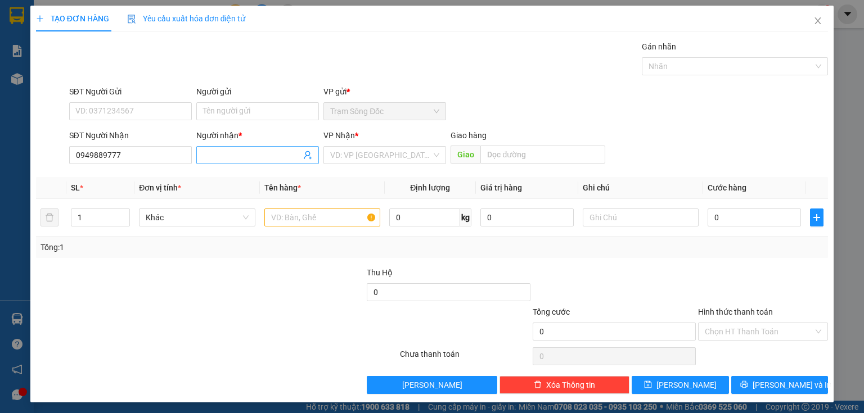
click at [210, 159] on input "Người nhận *" at bounding box center [252, 155] width 98 height 12
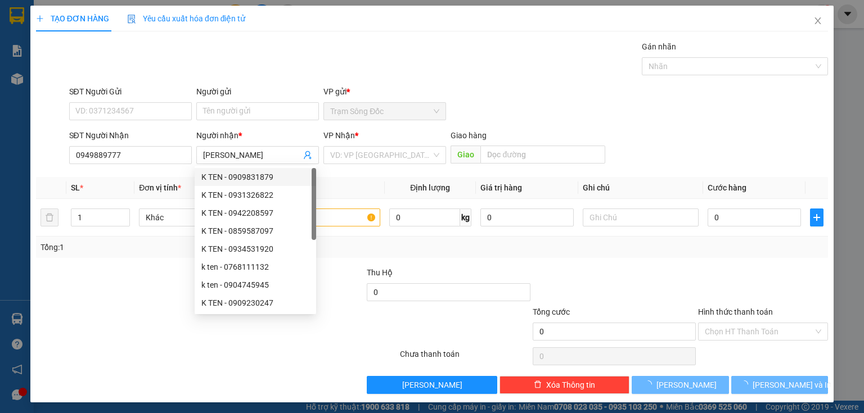
click at [317, 151] on div "Người nhận * [PERSON_NAME]" at bounding box center [257, 148] width 127 height 39
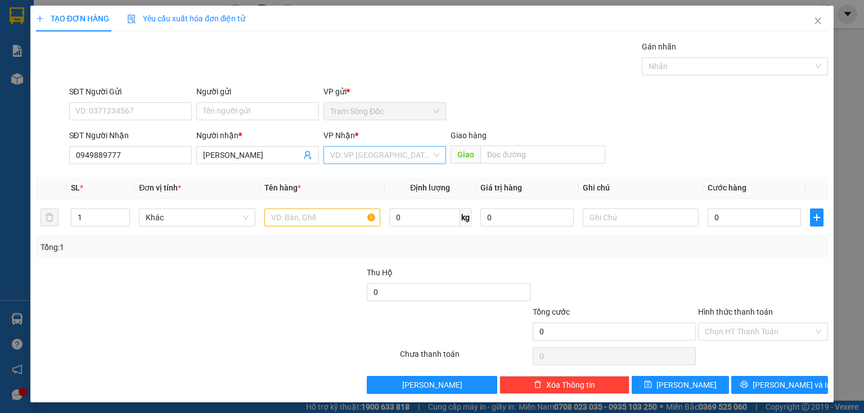
click at [335, 155] on input "search" at bounding box center [380, 155] width 101 height 17
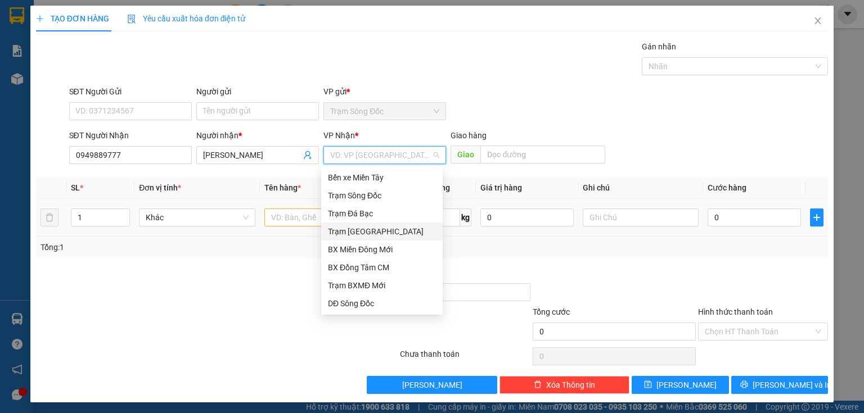
click at [358, 231] on div "Trạm [GEOGRAPHIC_DATA]" at bounding box center [382, 232] width 108 height 12
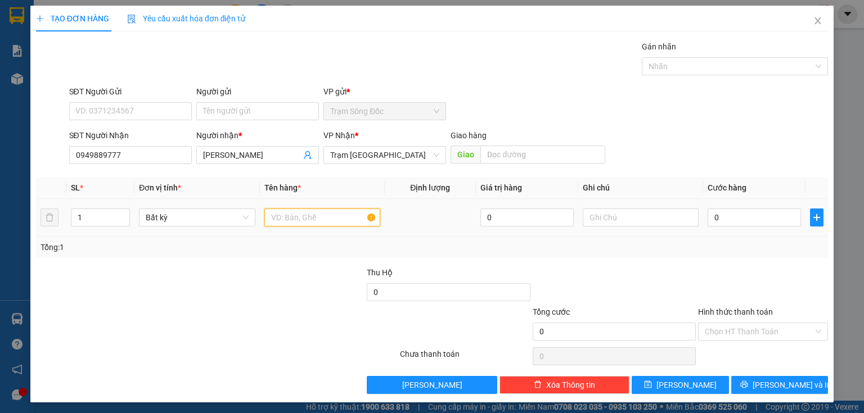
click at [292, 216] on input "text" at bounding box center [322, 218] width 116 height 18
click at [753, 214] on input "0" at bounding box center [753, 218] width 93 height 18
click at [740, 324] on input "Hình thức thanh toán" at bounding box center [759, 331] width 109 height 17
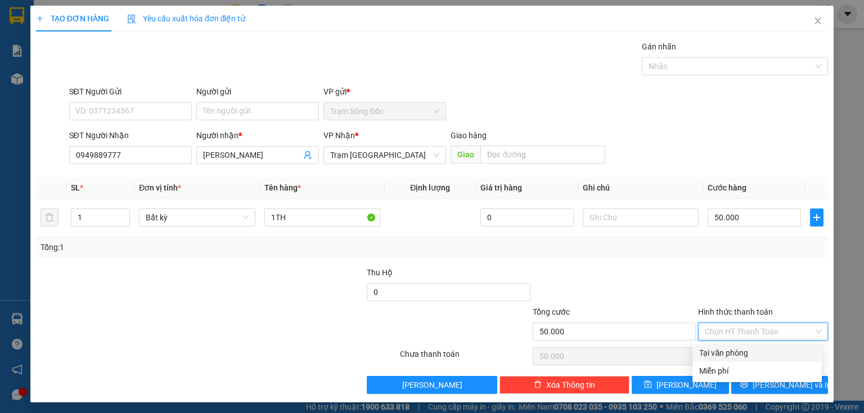
click at [718, 351] on div "Tại văn phòng" at bounding box center [757, 353] width 116 height 12
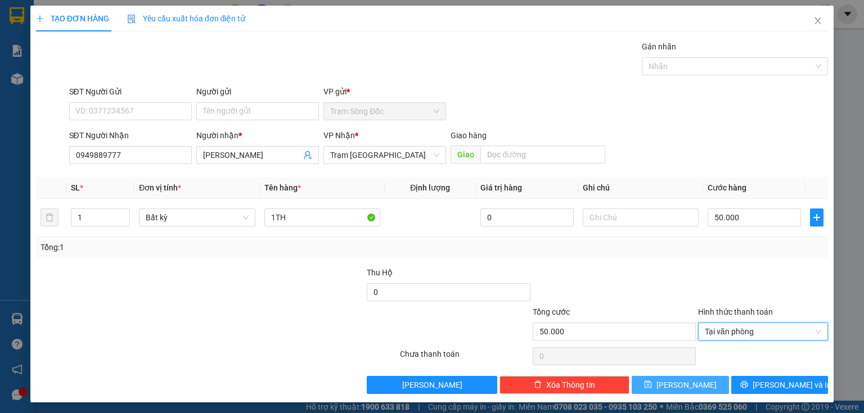
click at [696, 377] on button "[PERSON_NAME]" at bounding box center [680, 385] width 97 height 18
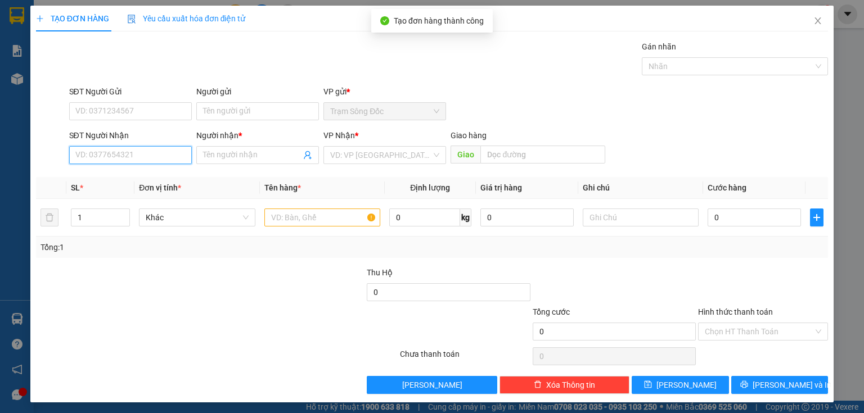
click at [155, 148] on input "SĐT Người Nhận" at bounding box center [130, 155] width 123 height 18
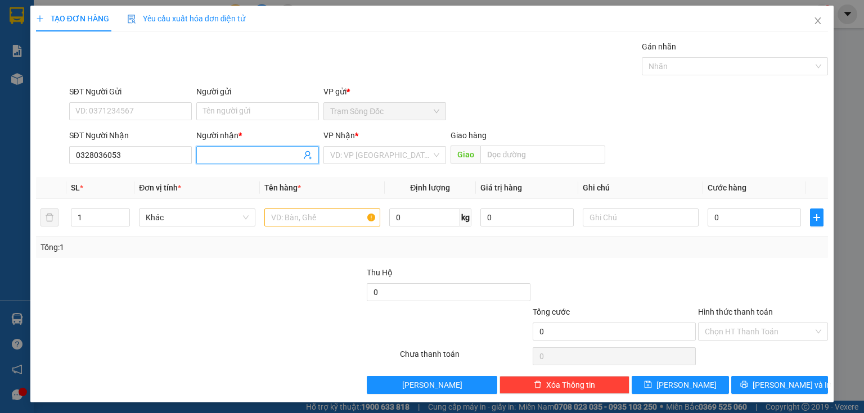
click at [211, 154] on input "Người nhận *" at bounding box center [252, 155] width 98 height 12
click at [345, 160] on input "search" at bounding box center [380, 155] width 101 height 17
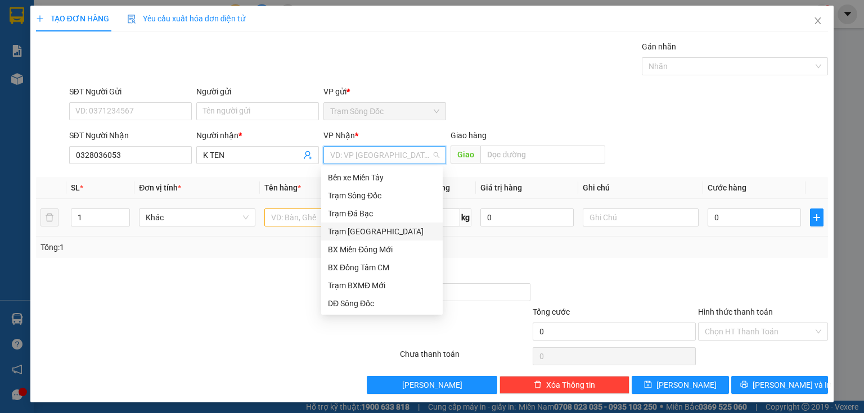
click at [362, 236] on div "Trạm [GEOGRAPHIC_DATA]" at bounding box center [382, 232] width 108 height 12
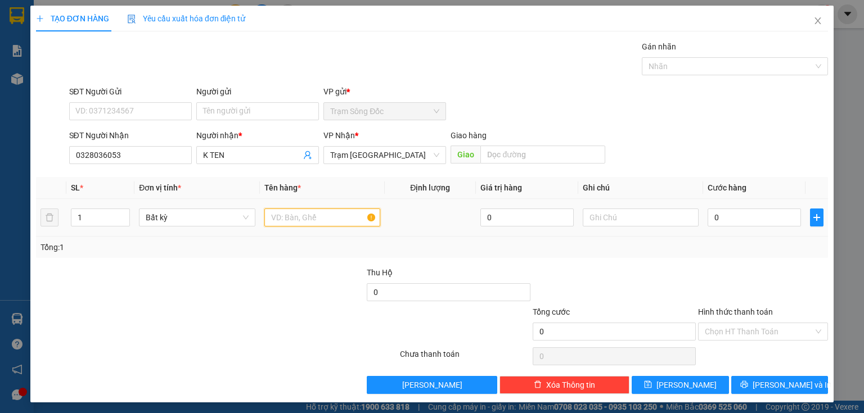
click at [295, 222] on input "text" at bounding box center [322, 218] width 116 height 18
click at [696, 219] on td at bounding box center [640, 218] width 125 height 38
click at [711, 210] on input "0" at bounding box center [753, 218] width 93 height 18
click at [706, 335] on input "Hình thức thanh toán" at bounding box center [759, 331] width 109 height 17
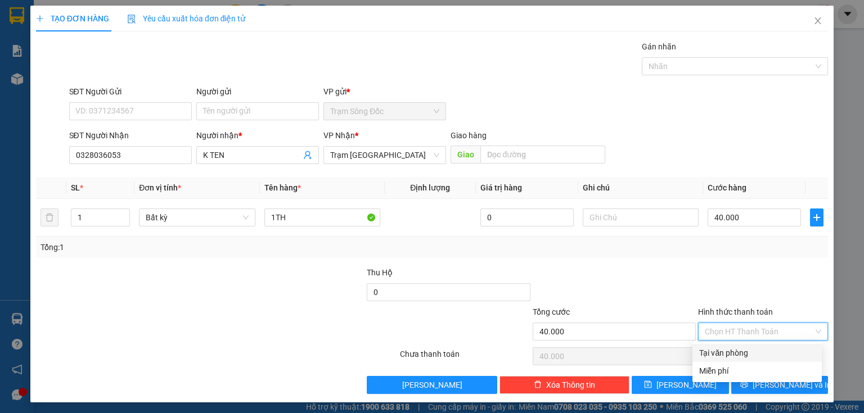
click at [707, 353] on div "Tại văn phòng" at bounding box center [757, 353] width 116 height 12
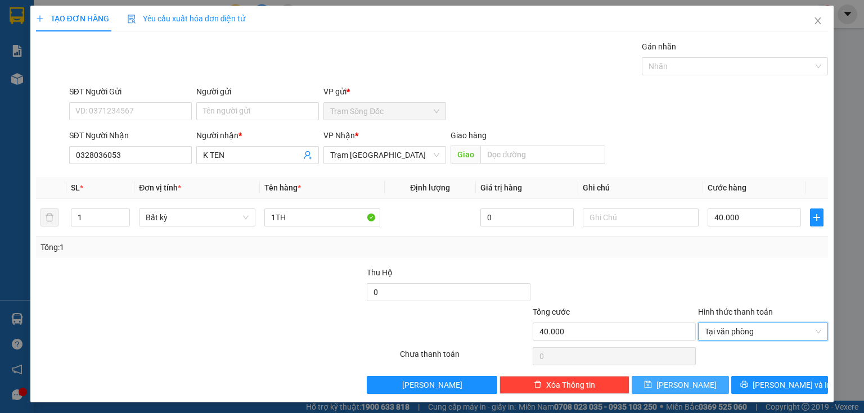
click at [689, 382] on button "[PERSON_NAME]" at bounding box center [680, 385] width 97 height 18
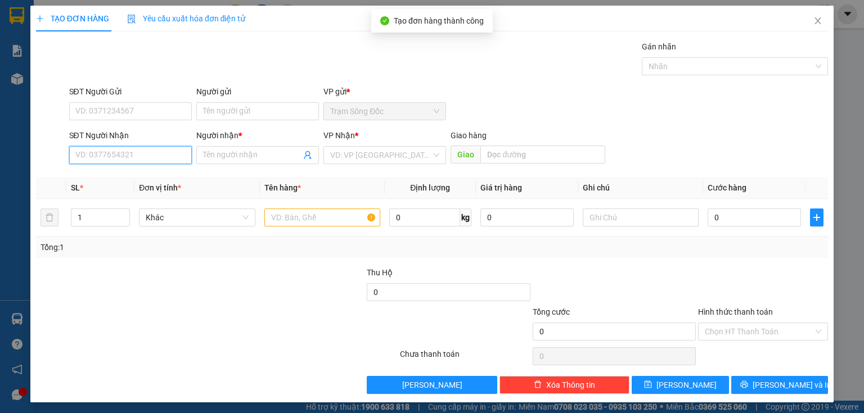
click at [152, 160] on input "SĐT Người Nhận" at bounding box center [130, 155] width 123 height 18
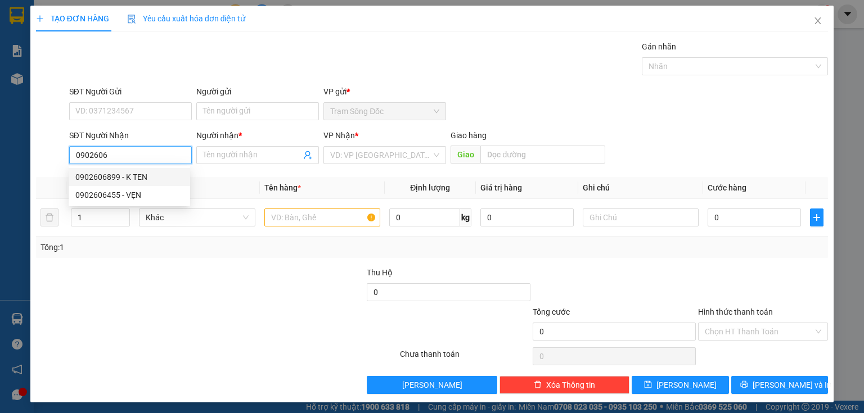
click at [116, 173] on div "0902606899 - K TEN" at bounding box center [129, 177] width 108 height 12
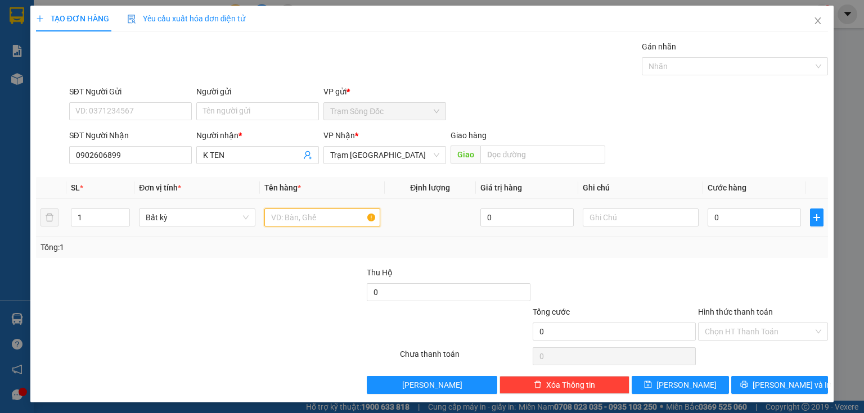
click at [292, 218] on input "text" at bounding box center [322, 218] width 116 height 18
click at [718, 215] on input "0" at bounding box center [753, 218] width 93 height 18
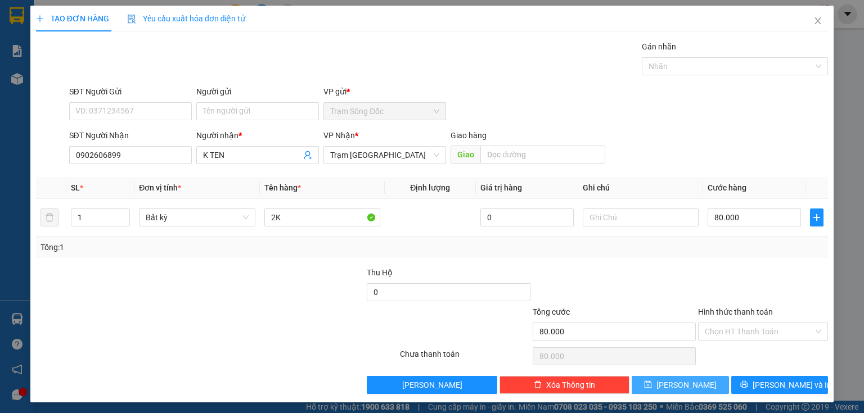
drag, startPoint x: 682, startPoint y: 387, endPoint x: 571, endPoint y: 335, distance: 121.8
click at [681, 386] on span "[PERSON_NAME]" at bounding box center [686, 385] width 60 height 12
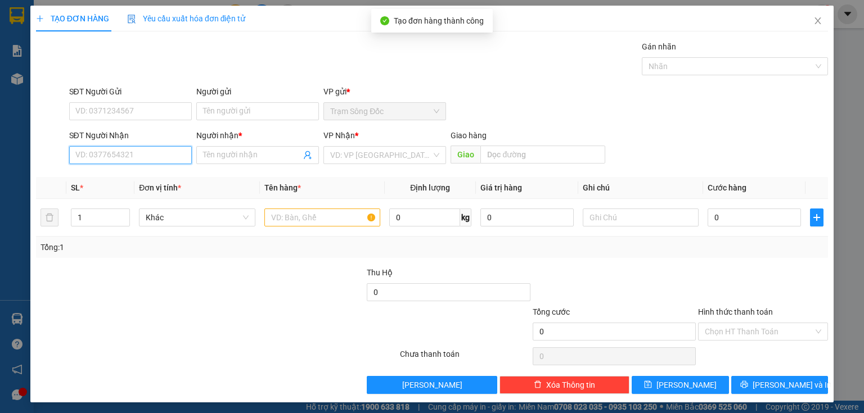
click at [162, 151] on input "SĐT Người Nhận" at bounding box center [130, 155] width 123 height 18
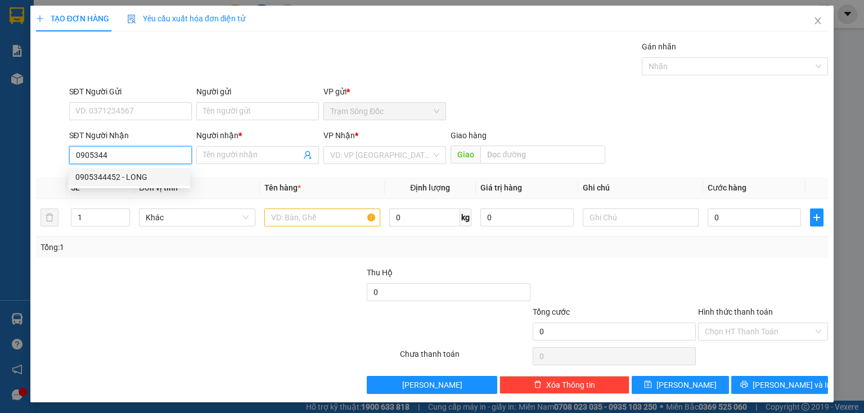
click at [135, 180] on div "0905344452 - LONG" at bounding box center [129, 177] width 108 height 12
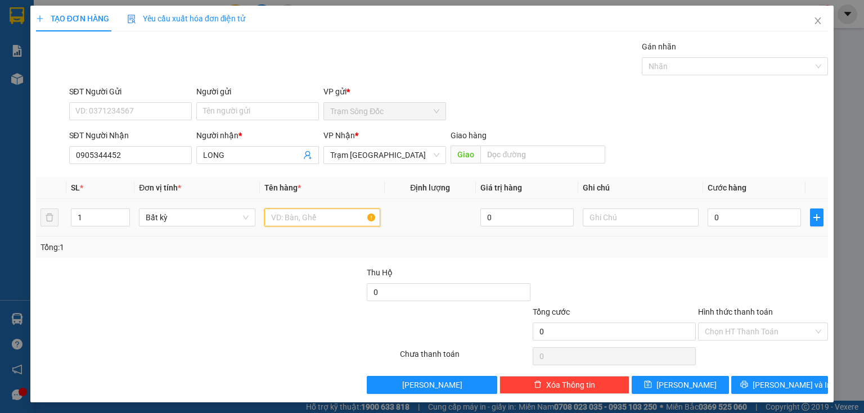
click at [282, 218] on input "text" at bounding box center [322, 218] width 116 height 18
click at [731, 218] on input "0" at bounding box center [753, 218] width 93 height 18
click at [722, 326] on input "Hình thức thanh toán" at bounding box center [759, 331] width 109 height 17
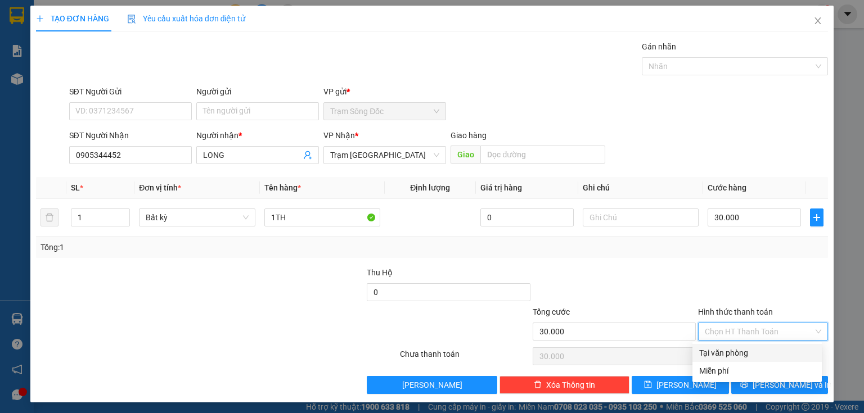
click at [715, 351] on div "Tại văn phòng" at bounding box center [757, 353] width 116 height 12
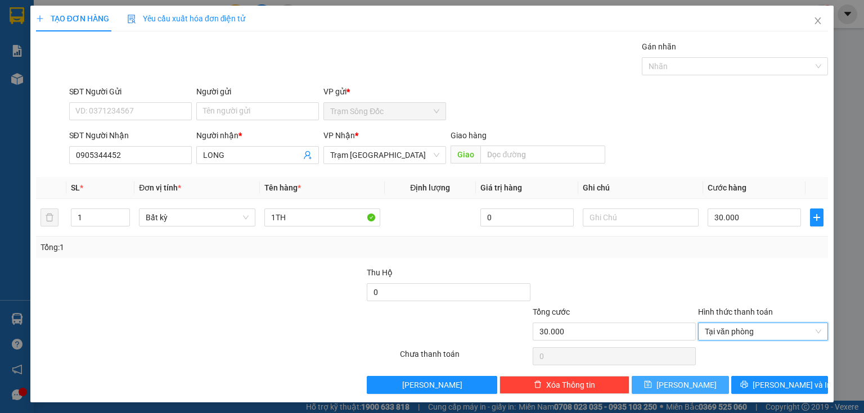
click at [684, 381] on span "[PERSON_NAME]" at bounding box center [686, 385] width 60 height 12
